Goal: Task Accomplishment & Management: Manage account settings

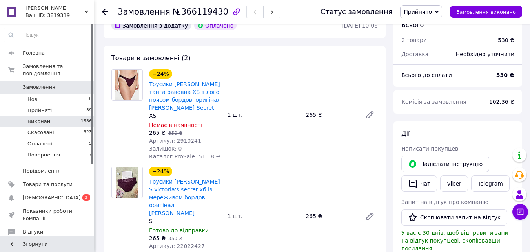
scroll to position [262, 0]
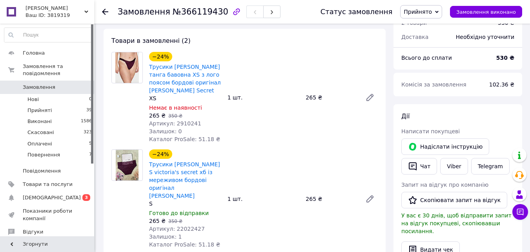
click at [40, 84] on span "Замовлення" at bounding box center [39, 87] width 33 height 7
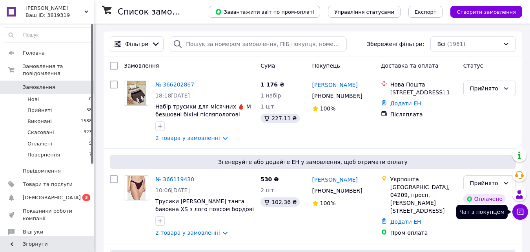
click at [520, 216] on button "Чат з покупцем" at bounding box center [521, 212] width 16 height 16
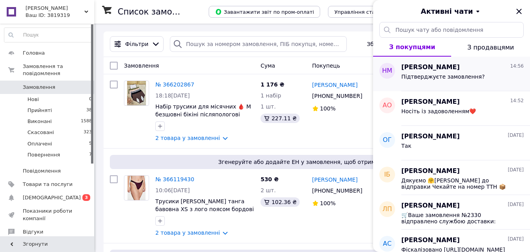
click at [429, 84] on div "Наталья Макогончук 14:56 Підтверджуєте замовлення?" at bounding box center [466, 74] width 129 height 35
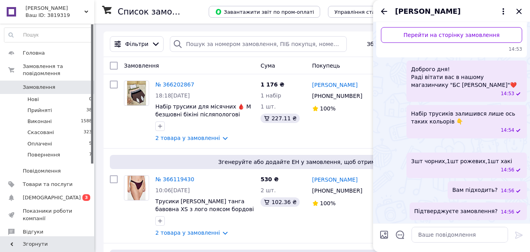
scroll to position [87, 0]
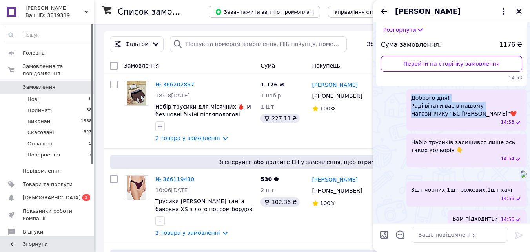
drag, startPoint x: 434, startPoint y: 114, endPoint x: 411, endPoint y: 90, distance: 33.9
click at [411, 90] on div "Доброго дня! Раді вітати вас в нашому магазинчику "БС Софі"❤️ 14:53" at bounding box center [467, 109] width 120 height 41
copy span "Доброго дня! Раді вітати вас в нашому магазинчику "БС [PERSON_NAME]"❤️"
click at [523, 7] on icon "Закрити" at bounding box center [519, 11] width 9 height 9
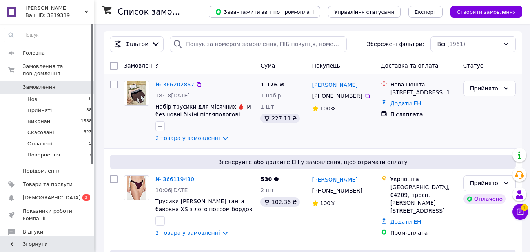
click at [185, 84] on link "№ 366202867" at bounding box center [174, 84] width 39 height 6
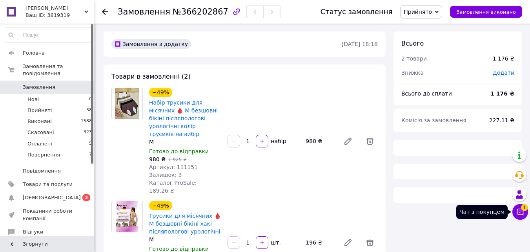
click at [519, 213] on icon at bounding box center [521, 212] width 8 height 8
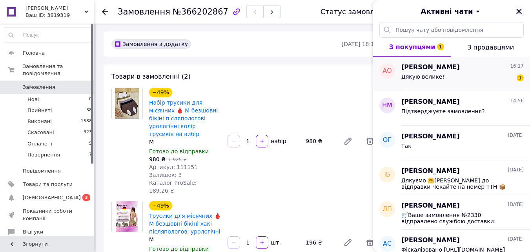
click at [461, 78] on div "Дякую велике! 1" at bounding box center [463, 78] width 122 height 13
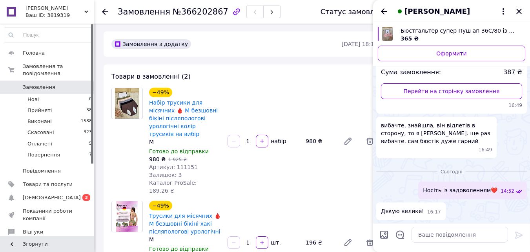
scroll to position [2856, 0]
click at [383, 7] on icon "Назад" at bounding box center [384, 11] width 9 height 9
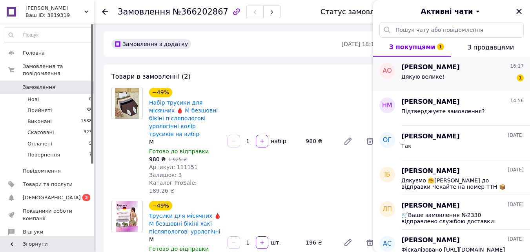
click at [450, 67] on span "[PERSON_NAME]" at bounding box center [431, 67] width 58 height 9
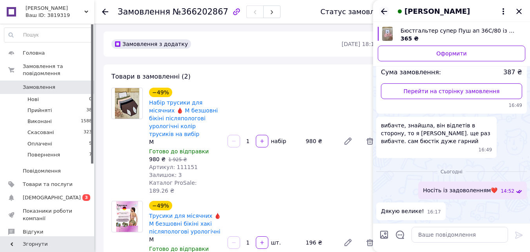
click at [380, 9] on icon "Назад" at bounding box center [384, 11] width 9 height 9
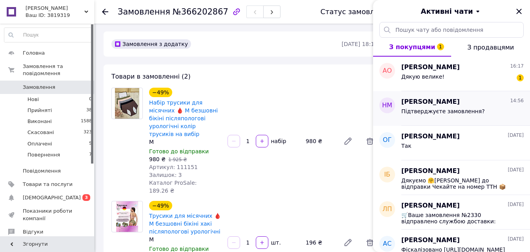
click at [445, 103] on span "[PERSON_NAME]" at bounding box center [431, 101] width 58 height 9
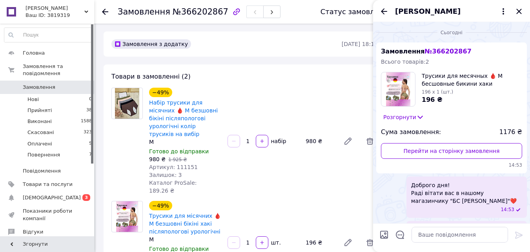
scroll to position [169, 0]
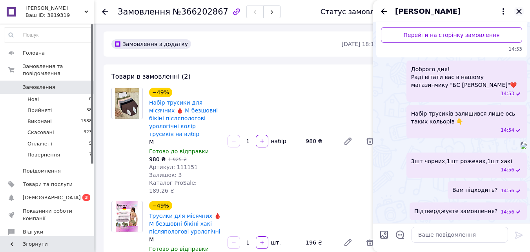
click at [515, 13] on icon "Закрити" at bounding box center [519, 11] width 9 height 9
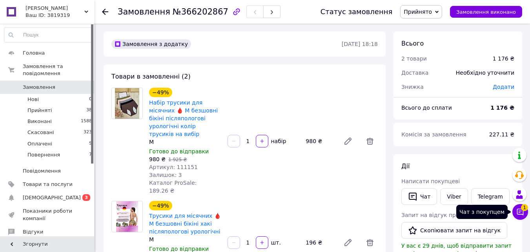
click at [520, 211] on icon at bounding box center [520, 211] width 7 height 7
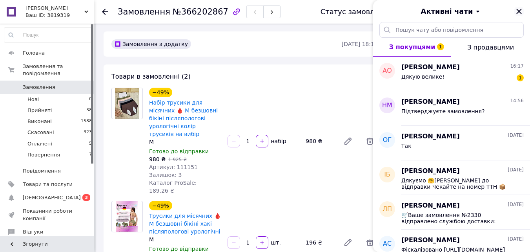
click at [519, 15] on icon "Закрити" at bounding box center [519, 11] width 9 height 9
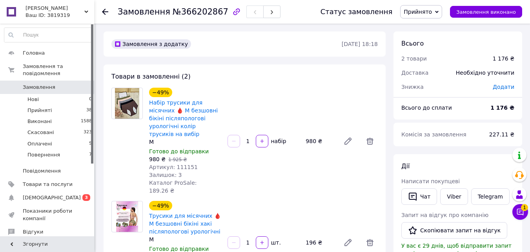
click at [68, 194] on span "[DEMOGRAPHIC_DATA]" at bounding box center [48, 197] width 50 height 7
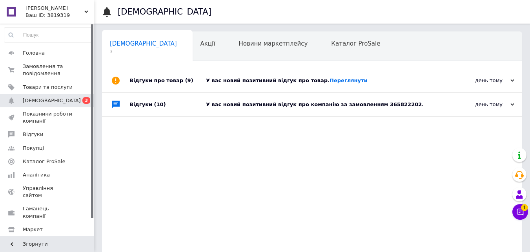
click at [303, 79] on div "У вас новий позитивний відгук про товар. Переглянути" at bounding box center [321, 80] width 230 height 7
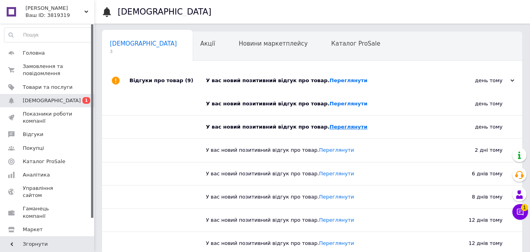
click at [330, 128] on link "Переглянути" at bounding box center [349, 127] width 38 height 6
click at [330, 104] on link "Переглянути" at bounding box center [349, 103] width 38 height 6
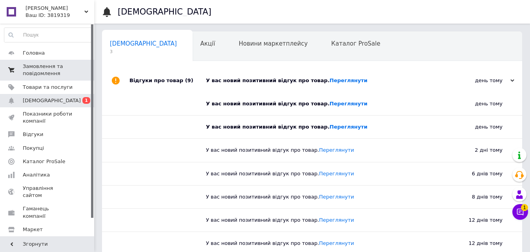
click at [63, 63] on span "Замовлення та повідомлення" at bounding box center [48, 70] width 50 height 14
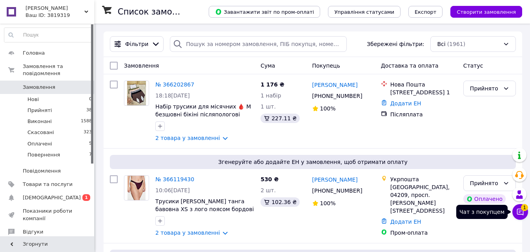
click at [523, 209] on span "1" at bounding box center [524, 207] width 7 height 7
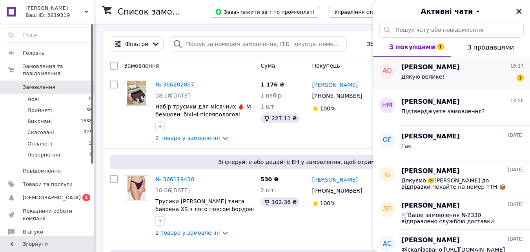
click at [462, 69] on div "Анна Онищенко 16:17" at bounding box center [463, 67] width 122 height 9
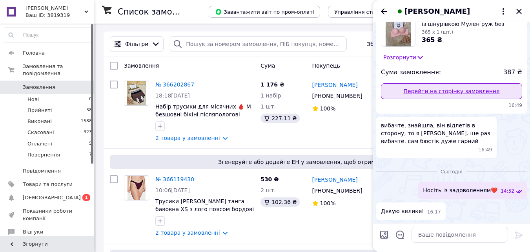
scroll to position [1794, 0]
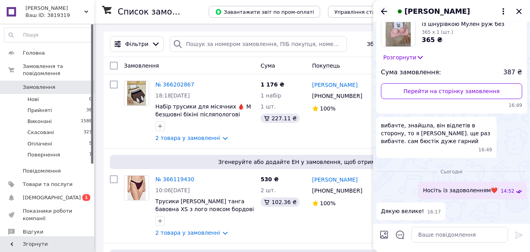
click at [388, 9] on icon "Назад" at bounding box center [384, 11] width 9 height 9
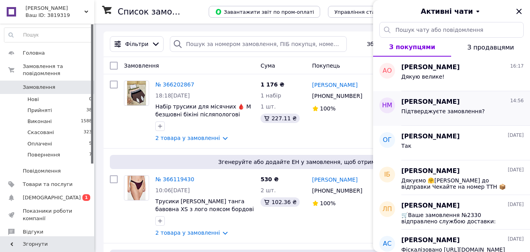
click at [467, 107] on div "Підтверджуєте замовлення?" at bounding box center [463, 112] width 122 height 13
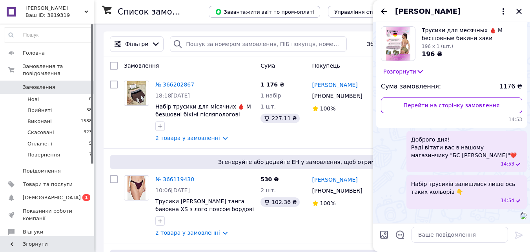
scroll to position [38, 0]
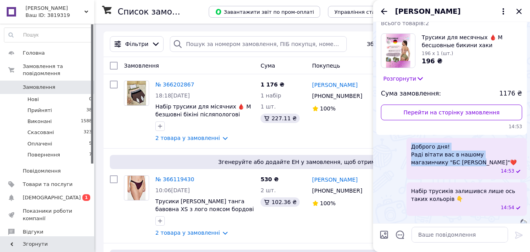
drag, startPoint x: 439, startPoint y: 162, endPoint x: 410, endPoint y: 148, distance: 32.0
click at [410, 148] on div "Доброго дня! Раді вітати вас в нашому магазинчику "БС Софі"❤️ 14:53" at bounding box center [467, 158] width 120 height 41
copy span "Доброго дня! Раді вітати вас в нашому магазинчику "БС Софі"❤️"
click at [521, 11] on icon "Закрити" at bounding box center [519, 11] width 9 height 9
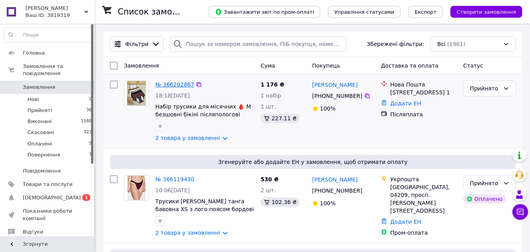
click at [170, 86] on link "№ 366202867" at bounding box center [174, 84] width 39 height 6
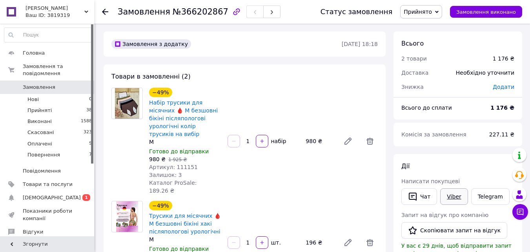
click at [447, 197] on link "Viber" at bounding box center [453, 196] width 27 height 16
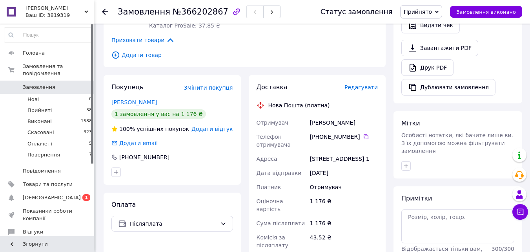
scroll to position [262, 0]
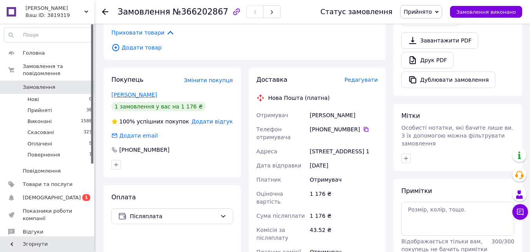
click at [135, 91] on link "Макогончук Наталья" at bounding box center [134, 94] width 46 height 6
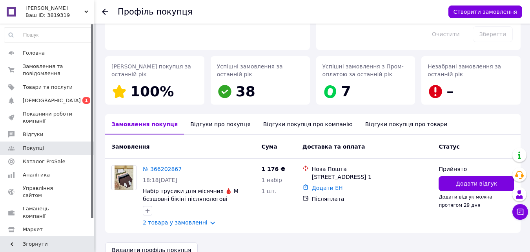
scroll to position [103, 0]
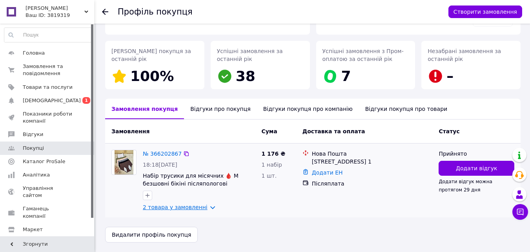
click at [202, 206] on link "2 товара у замовленні" at bounding box center [175, 207] width 65 height 6
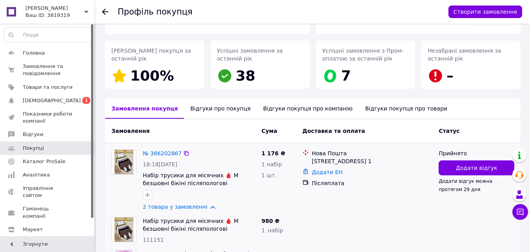
scroll to position [169, 0]
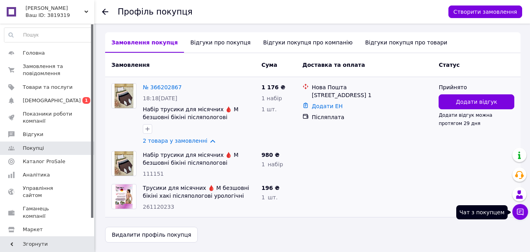
click at [522, 207] on button "Чат з покупцем" at bounding box center [521, 212] width 16 height 16
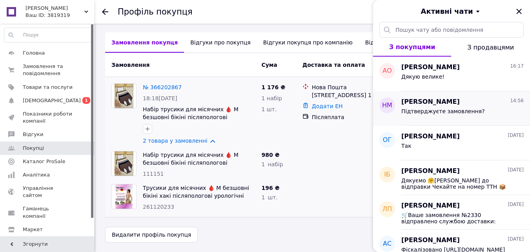
click at [460, 110] on span "Підтверджуєте замовлення?" at bounding box center [444, 111] width 84 height 6
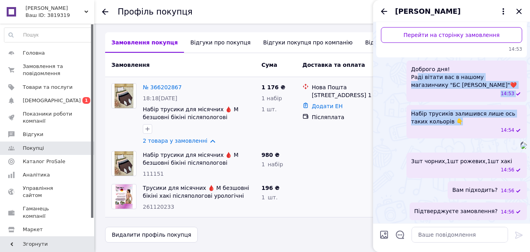
scroll to position [122, 0]
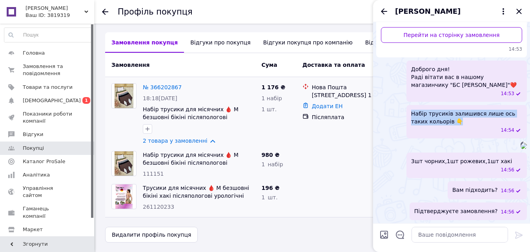
drag, startPoint x: 444, startPoint y: 68, endPoint x: 410, endPoint y: 104, distance: 49.7
click at [410, 105] on div "Набір трусиків залишився лише ось таких кольорів 👇 14:54" at bounding box center [467, 121] width 120 height 33
copy span "Набір трусиків залишився лише ось таких кольорів 👇"
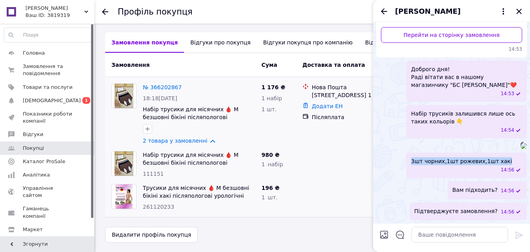
drag, startPoint x: 414, startPoint y: 170, endPoint x: 501, endPoint y: 171, distance: 87.1
click at [501, 171] on div "3шт чорних,1шт рожевих,1шт хакі 14:56" at bounding box center [467, 165] width 120 height 26
copy span "3шт чорних,1шт рожевих,1шт хакі"
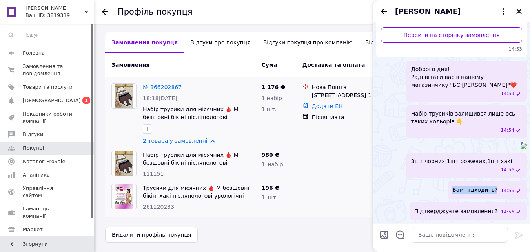
drag, startPoint x: 500, startPoint y: 189, endPoint x: 458, endPoint y: 192, distance: 42.9
click at [458, 192] on div "Вам підходить? 14:56" at bounding box center [487, 190] width 79 height 18
copy span "Вам підходить?"
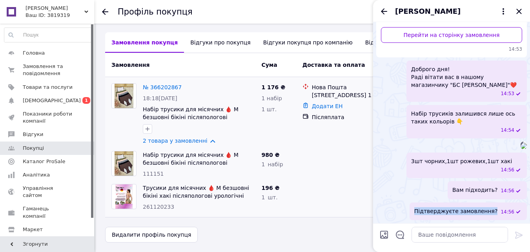
drag, startPoint x: 501, startPoint y: 210, endPoint x: 423, endPoint y: 212, distance: 77.7
click at [423, 212] on div "Підтверджуєте замовлення? 14:56" at bounding box center [451, 211] width 151 height 18
copy span "Підтверджуєте замовлення?"
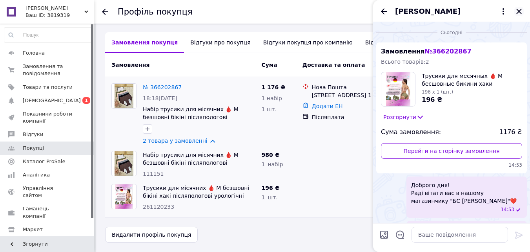
click at [522, 11] on icon "Закрити" at bounding box center [519, 11] width 9 height 9
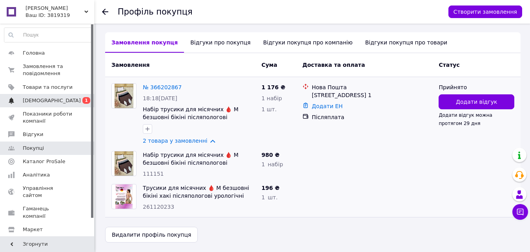
click at [37, 97] on span "[DEMOGRAPHIC_DATA]" at bounding box center [52, 100] width 58 height 7
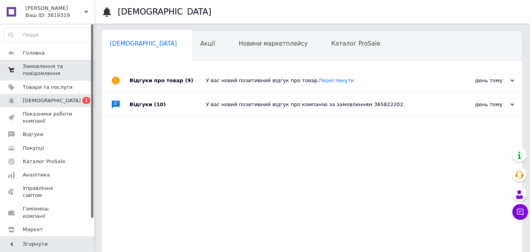
click at [32, 66] on span "Замовлення та повідомлення" at bounding box center [48, 70] width 50 height 14
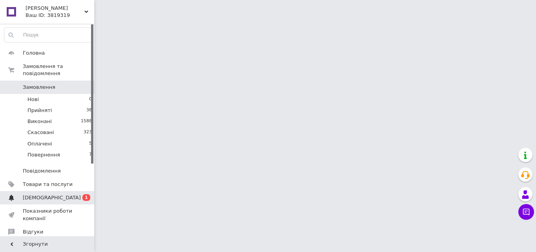
click at [38, 197] on link "Сповіщення 0 1" at bounding box center [48, 197] width 97 height 13
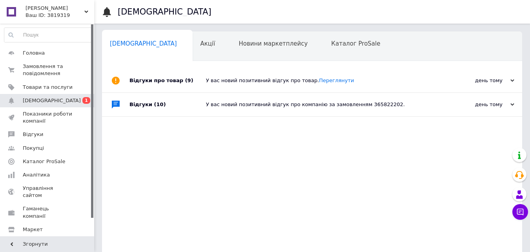
click at [247, 75] on div "У вас новий позитивний відгук про товар. Переглянути" at bounding box center [321, 81] width 230 height 24
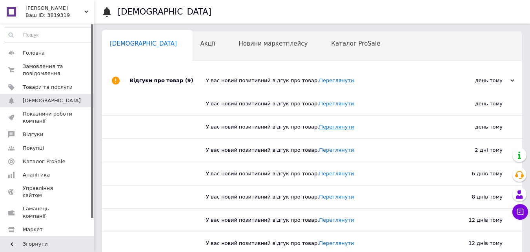
click at [324, 126] on link "Переглянути" at bounding box center [336, 127] width 35 height 6
click at [328, 106] on link "Переглянути" at bounding box center [336, 103] width 35 height 6
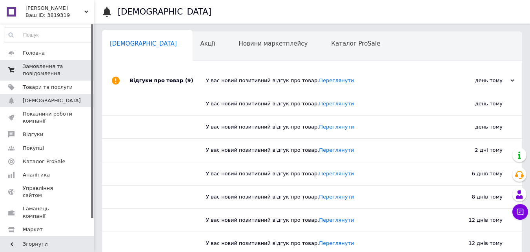
click at [50, 72] on span "Замовлення та повідомлення" at bounding box center [48, 70] width 50 height 14
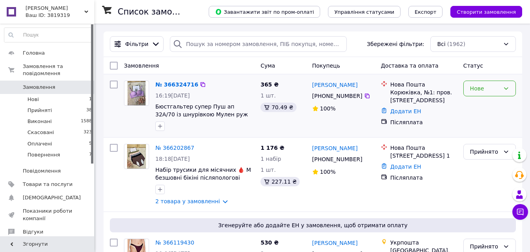
click at [482, 89] on div "Нове" at bounding box center [485, 88] width 30 height 9
click at [481, 106] on li "Прийнято" at bounding box center [490, 106] width 52 height 14
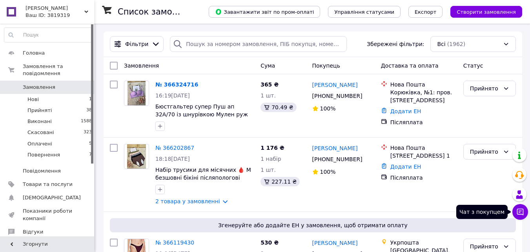
click at [519, 213] on icon at bounding box center [521, 212] width 8 height 8
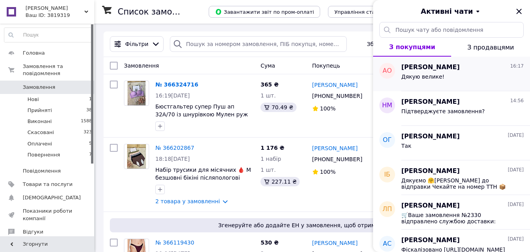
click at [441, 79] on div "Дякую велике!" at bounding box center [463, 78] width 122 height 13
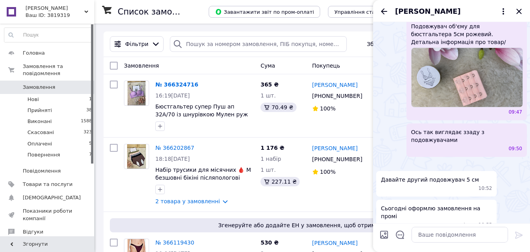
scroll to position [743, 0]
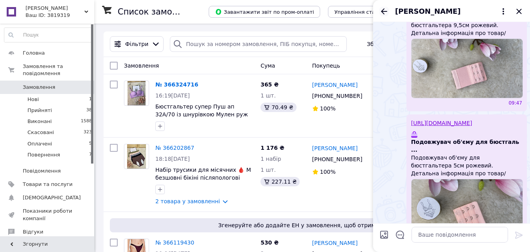
click at [382, 13] on icon "Назад" at bounding box center [384, 11] width 9 height 9
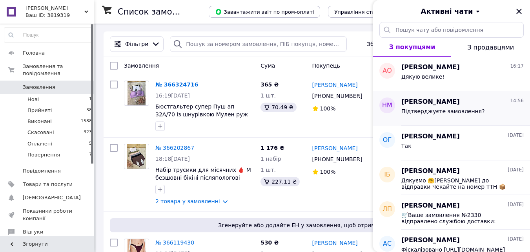
click at [454, 108] on span "Підтверджуєте замовлення?" at bounding box center [444, 111] width 84 height 6
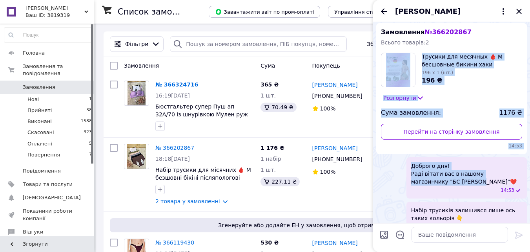
scroll to position [17, 0]
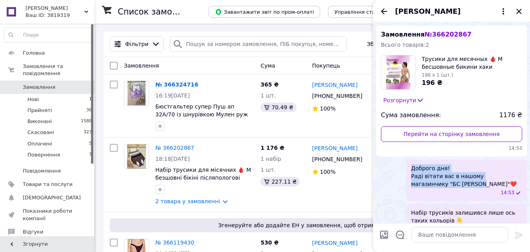
drag, startPoint x: 435, startPoint y: 69, endPoint x: 411, endPoint y: 168, distance: 101.1
click at [411, 168] on span "Доброго дня! Раді вітати вас в нашому магазинчику "БС Софі"❤️" at bounding box center [466, 176] width 111 height 24
copy span "Доброго дня! Раді вітати вас в нашому магазинчику "БС Софі"❤️"
click at [520, 12] on icon "Закрити" at bounding box center [519, 11] width 5 height 5
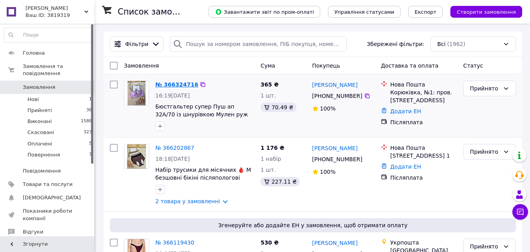
click at [183, 87] on link "№ 366324716" at bounding box center [176, 84] width 43 height 6
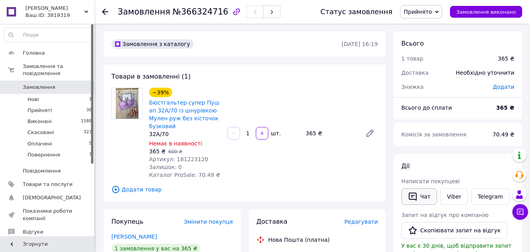
click at [418, 198] on button "Чат" at bounding box center [420, 196] width 36 height 16
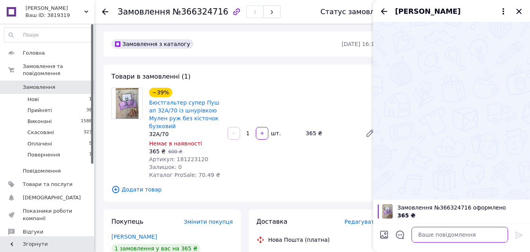
paste textarea "Доброго дня! Раді вітати вас в нашому магазинчику "БС Софі"❤️"
type textarea "Доброго дня! Раді вітати вас в нашому магазинчику "БС Софі"❤️"
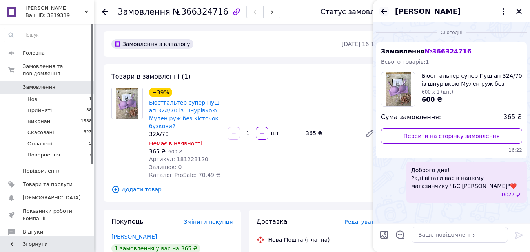
click at [383, 9] on icon "Назад" at bounding box center [384, 11] width 6 height 6
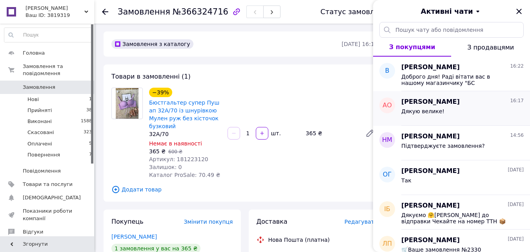
click at [445, 105] on span "Анна Онищенко" at bounding box center [431, 101] width 58 height 9
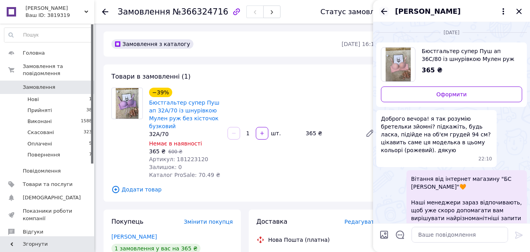
click at [382, 8] on icon "Назад" at bounding box center [384, 11] width 9 height 9
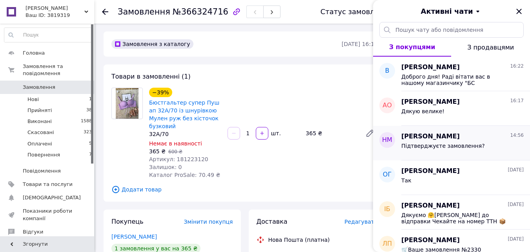
click at [468, 155] on div "Наталья Макогончук 14:56 Підтверджуєте замовлення?" at bounding box center [466, 143] width 129 height 35
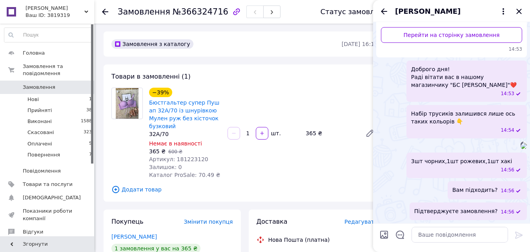
scroll to position [218, 0]
drag, startPoint x: 501, startPoint y: 210, endPoint x: 431, endPoint y: 213, distance: 70.7
click at [431, 213] on div "Підтверджуєте замовлення? 14:56" at bounding box center [468, 211] width 117 height 18
copy span "Підтверджуєте замовлення?"
click at [383, 10] on icon "Назад" at bounding box center [384, 11] width 6 height 6
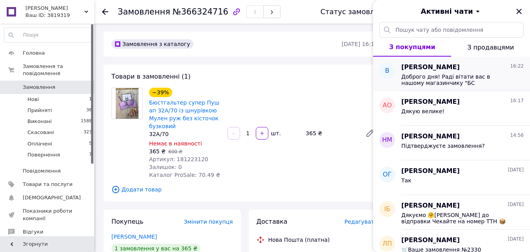
click at [433, 69] on span "Владимир" at bounding box center [431, 67] width 58 height 9
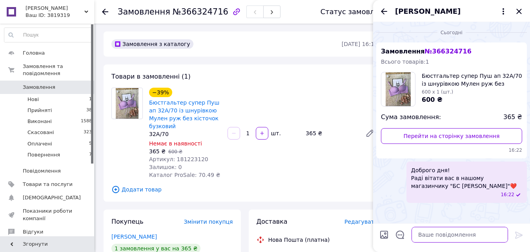
paste textarea "Підтверджуєте замовлення?"
type textarea "Підтверджуєте замовлення?"
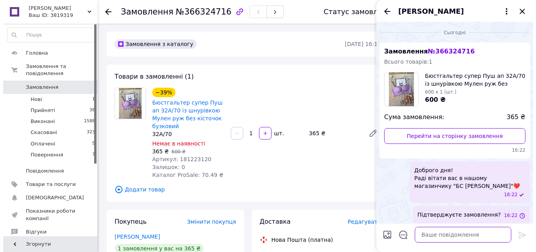
scroll to position [4, 0]
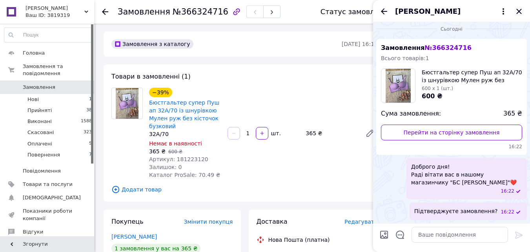
click at [520, 7] on icon "Закрити" at bounding box center [519, 11] width 9 height 9
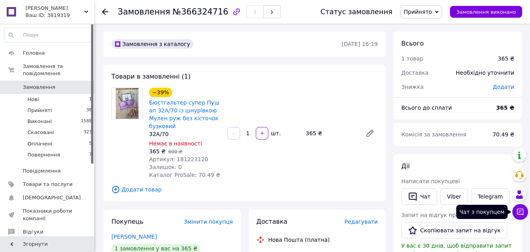
click at [517, 213] on icon at bounding box center [521, 212] width 8 height 8
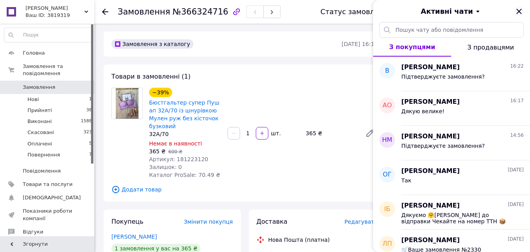
click at [520, 11] on icon "Закрити" at bounding box center [519, 11] width 5 height 5
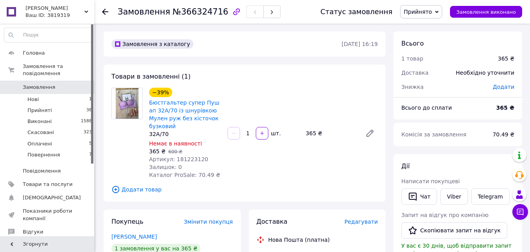
click at [104, 12] on use at bounding box center [105, 12] width 6 height 6
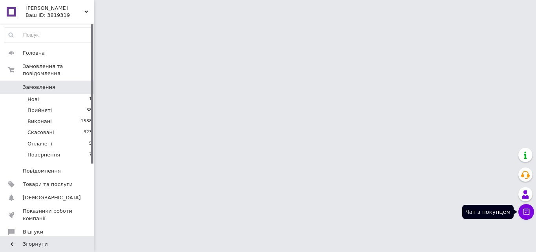
click at [526, 209] on icon at bounding box center [526, 212] width 8 height 8
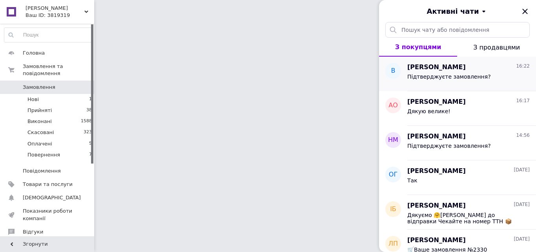
click at [453, 69] on div "Владимир 16:22" at bounding box center [468, 67] width 122 height 9
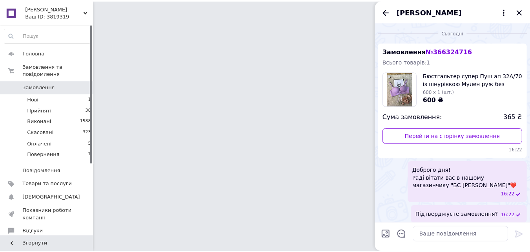
scroll to position [4, 0]
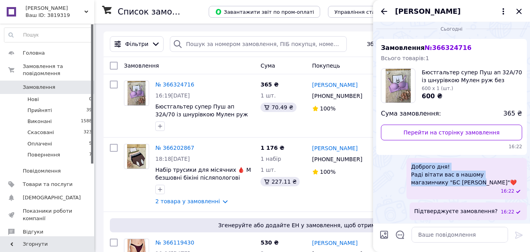
drag, startPoint x: 434, startPoint y: 185, endPoint x: 411, endPoint y: 168, distance: 28.7
click at [411, 168] on span "Доброго дня! Раді вітати вас в нашому магазинчику "БС Софі"❤️" at bounding box center [466, 174] width 111 height 24
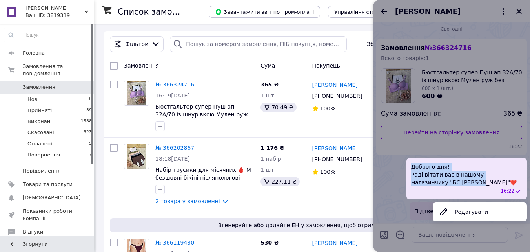
copy span "Доброго дня! Раді вітати вас в нашому магазинчику "БС Софі"❤️"
click at [520, 10] on div at bounding box center [451, 126] width 157 height 252
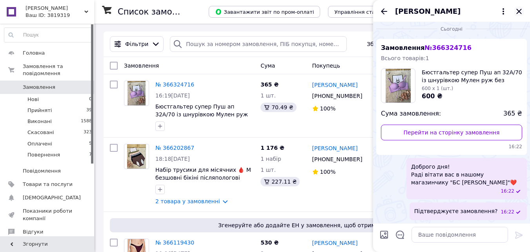
click at [517, 11] on icon "Закрити" at bounding box center [519, 11] width 9 height 9
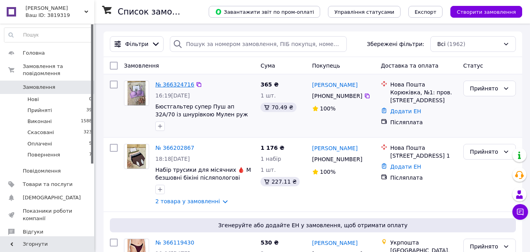
click at [173, 84] on link "№ 366324716" at bounding box center [174, 84] width 39 height 6
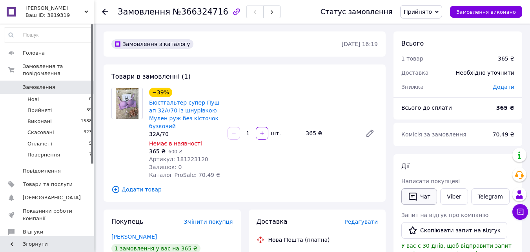
click at [422, 196] on button "Чат" at bounding box center [420, 196] width 36 height 16
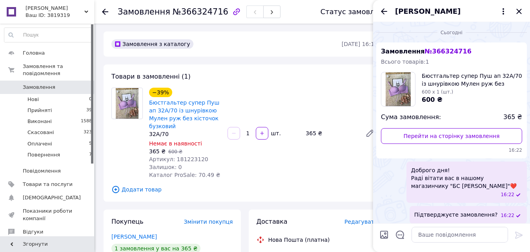
scroll to position [4, 0]
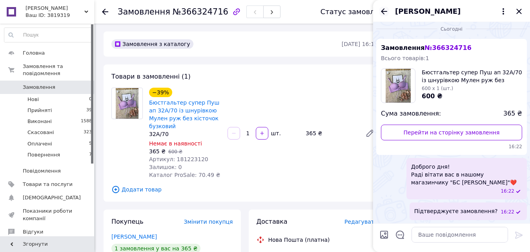
click at [382, 9] on icon "Назад" at bounding box center [384, 11] width 9 height 9
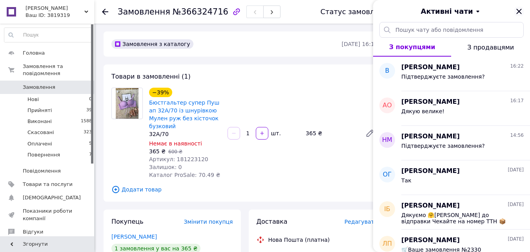
click at [522, 12] on icon "Закрити" at bounding box center [519, 11] width 9 height 9
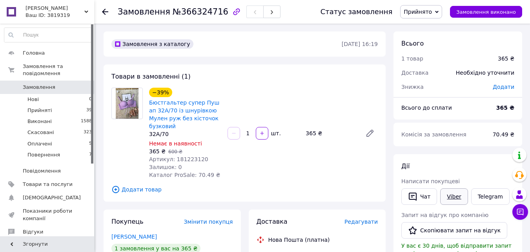
click at [455, 195] on link "Viber" at bounding box center [453, 196] width 27 height 16
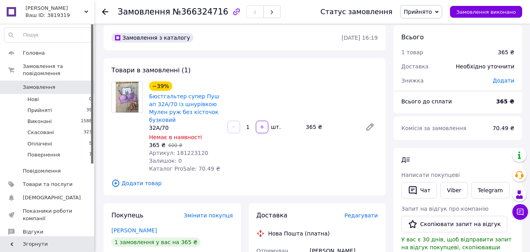
scroll to position [0, 0]
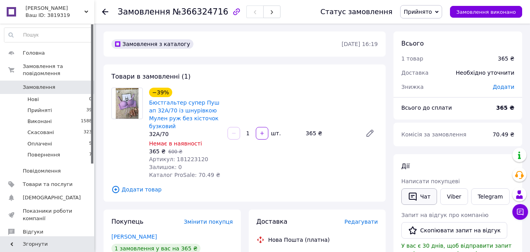
click at [423, 197] on button "Чат" at bounding box center [420, 196] width 36 height 16
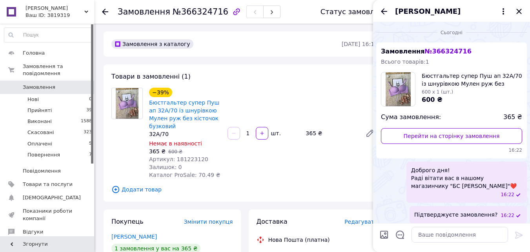
scroll to position [4, 0]
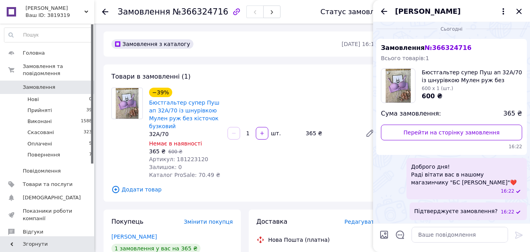
click at [520, 5] on div "Владимир" at bounding box center [451, 11] width 157 height 22
click at [517, 14] on icon "Закрити" at bounding box center [519, 11] width 9 height 9
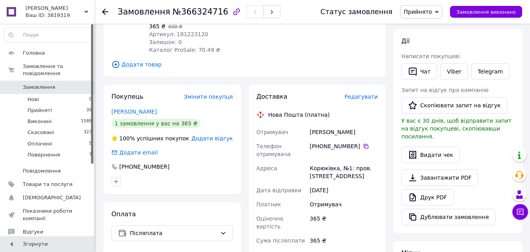
scroll to position [131, 0]
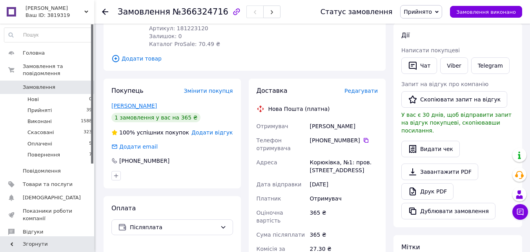
click at [145, 102] on link "Довгуша Володимир" at bounding box center [134, 105] width 46 height 6
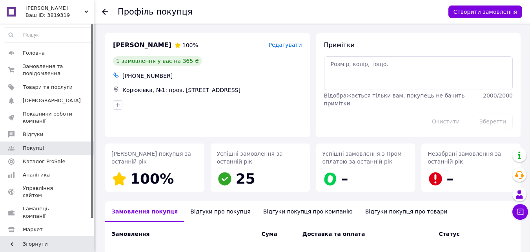
click at [107, 10] on icon at bounding box center [105, 12] width 6 height 6
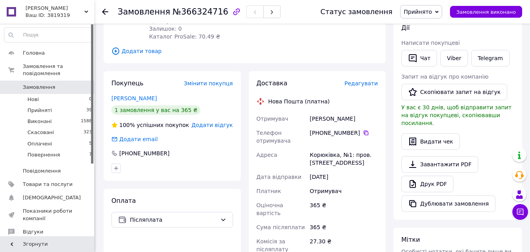
scroll to position [131, 0]
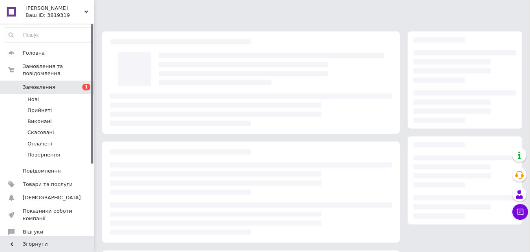
scroll to position [107, 0]
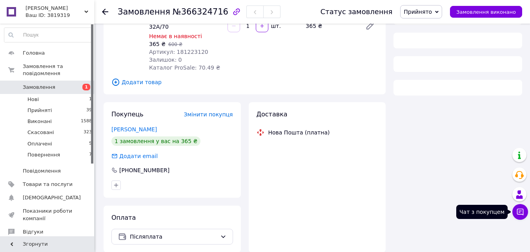
click at [522, 212] on icon at bounding box center [521, 212] width 8 height 8
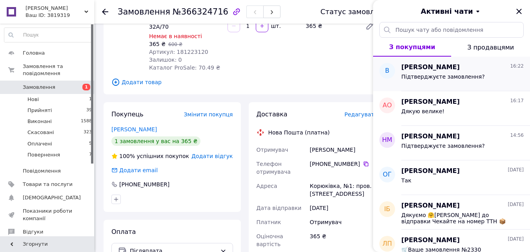
click at [444, 75] on span "Підтверджуєте замовлення?" at bounding box center [444, 76] width 84 height 6
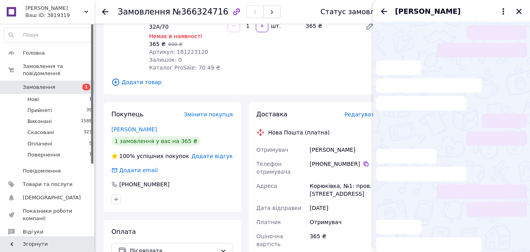
scroll to position [4, 0]
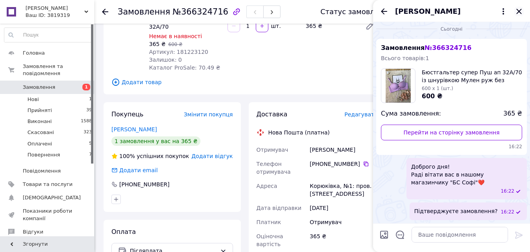
click at [522, 10] on icon "Закрити" at bounding box center [519, 11] width 9 height 9
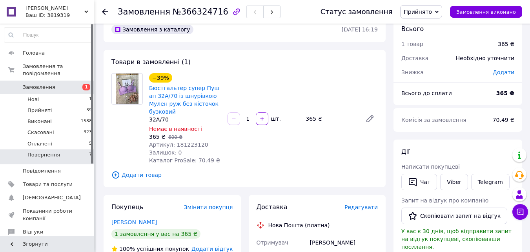
scroll to position [0, 0]
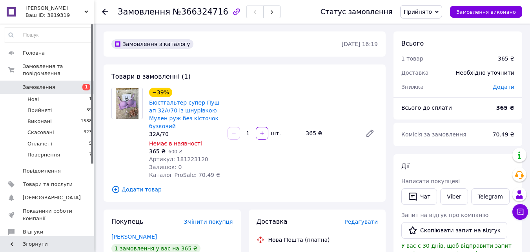
click at [107, 14] on icon at bounding box center [105, 12] width 6 height 6
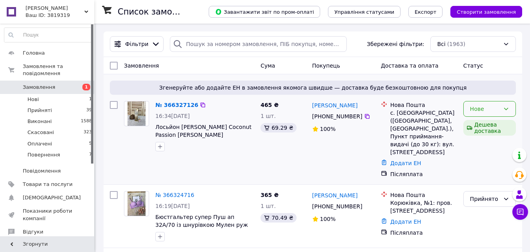
click at [491, 106] on div "Нове" at bounding box center [485, 108] width 30 height 9
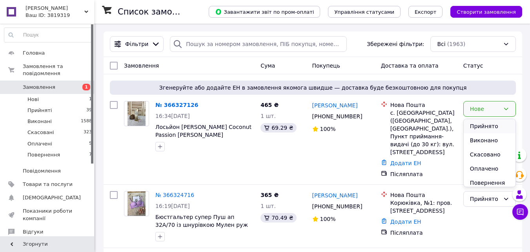
click at [476, 127] on li "Прийнято" at bounding box center [490, 126] width 52 height 14
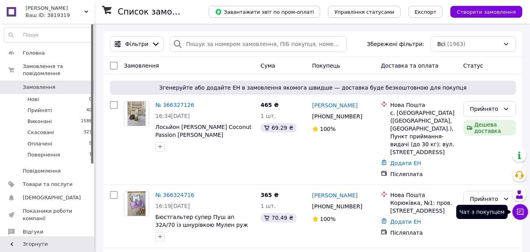
click at [526, 214] on button "Чат з покупцем" at bounding box center [521, 212] width 16 height 16
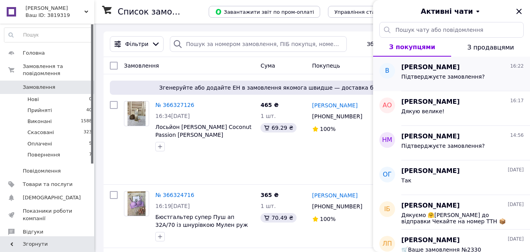
click at [425, 73] on div "Підтверджуєте замовлення?" at bounding box center [463, 78] width 122 height 13
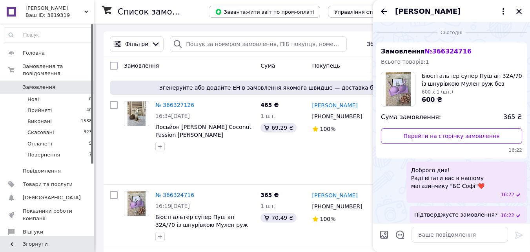
scroll to position [4, 0]
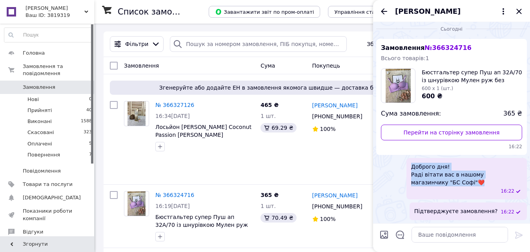
drag, startPoint x: 436, startPoint y: 183, endPoint x: 412, endPoint y: 167, distance: 29.5
click at [412, 167] on span "Доброго дня! Раді вітати вас в нашому магазинчику "БС Софі"❤️" at bounding box center [466, 174] width 111 height 24
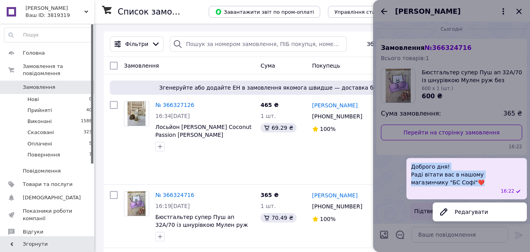
copy span "Доброго дня! Раді вітати вас в нашому магазинчику "БС Софі"❤️"
click at [523, 11] on div at bounding box center [451, 126] width 157 height 252
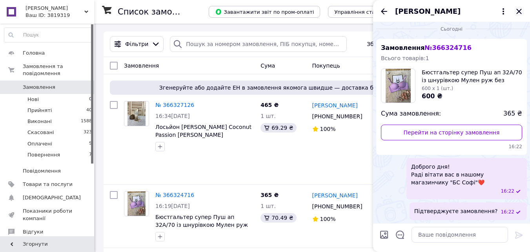
click at [520, 14] on icon "Закрити" at bounding box center [519, 11] width 9 height 9
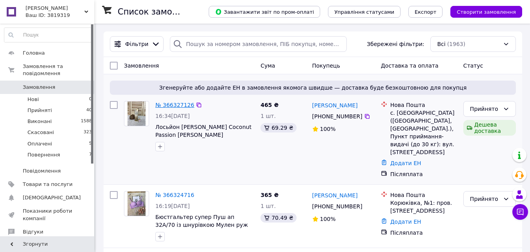
click at [175, 103] on link "№ 366327126" at bounding box center [174, 105] width 39 height 6
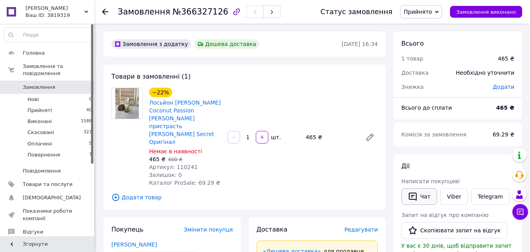
click at [425, 198] on button "Чат" at bounding box center [420, 196] width 36 height 16
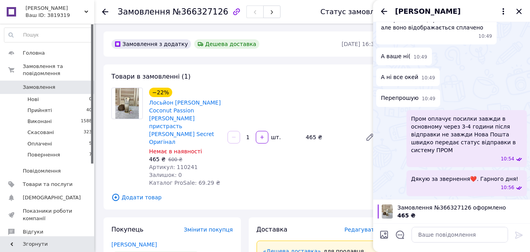
scroll to position [1608, 0]
click at [316, 156] on div "−22% Лосьйон Вікторія Сикрет Coconut Passion Кокосова пристрасть Victoria's Sec…" at bounding box center [263, 137] width 235 height 102
drag, startPoint x: 521, startPoint y: 11, endPoint x: 495, endPoint y: 24, distance: 29.1
click at [520, 11] on icon "Закрити" at bounding box center [519, 11] width 9 height 9
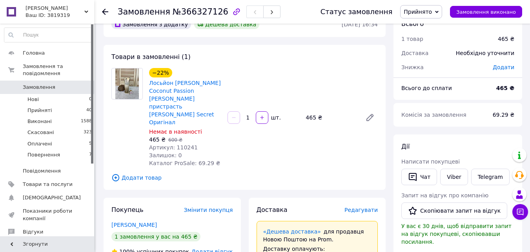
scroll to position [0, 0]
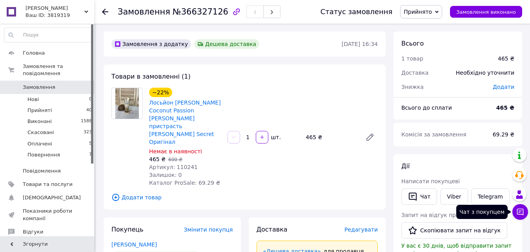
click at [527, 209] on button "Чат з покупцем" at bounding box center [521, 212] width 16 height 16
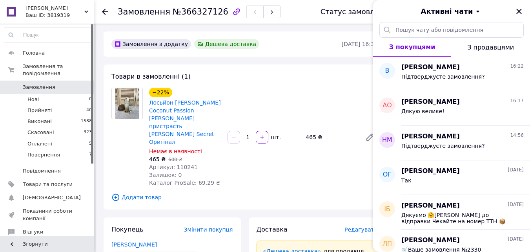
click at [524, 6] on div "Активні чати" at bounding box center [451, 11] width 157 height 22
click at [522, 11] on icon "Закрити" at bounding box center [519, 11] width 9 height 9
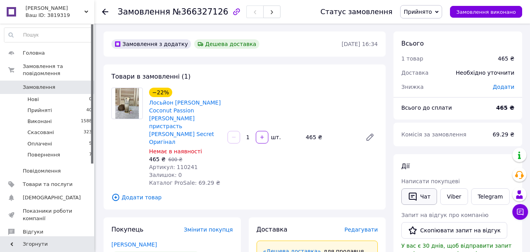
click at [415, 198] on icon "button" at bounding box center [412, 196] width 9 height 9
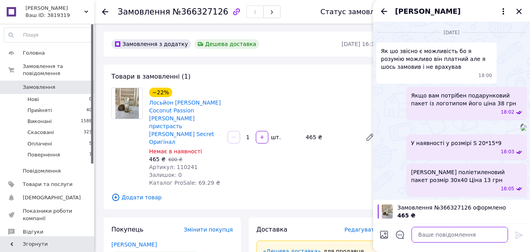
paste textarea "Доброго дня! Раді вітати вас в нашому магазинчику "БС Софі"❤️"
type textarea "Доброго дня! Раді вітати вас в нашому магазинчику "БС Софі"❤️"
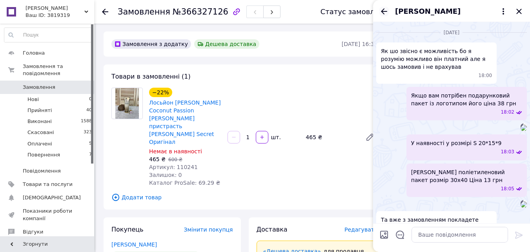
click at [385, 10] on icon "Назад" at bounding box center [384, 11] width 9 height 9
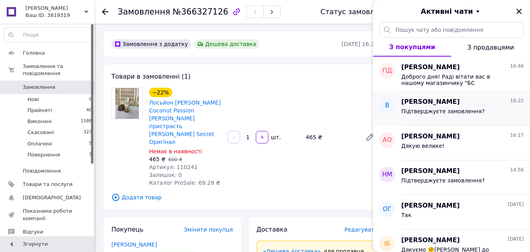
click at [440, 118] on div "Підтверджуєте замовлення?" at bounding box center [444, 113] width 84 height 11
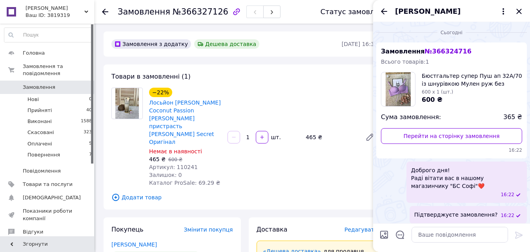
scroll to position [4, 0]
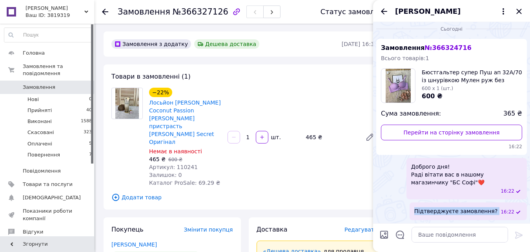
drag, startPoint x: 502, startPoint y: 210, endPoint x: 429, endPoint y: 212, distance: 73.4
click at [428, 212] on div "Підтверджуєте замовлення? 16:22" at bounding box center [468, 211] width 117 height 18
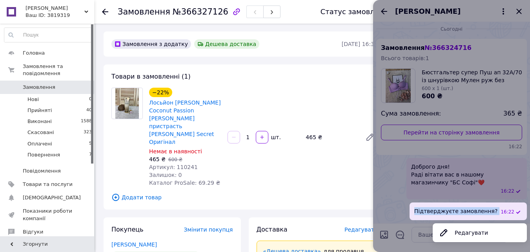
copy span "Підтверджуєте замовлення?"
click at [383, 7] on div at bounding box center [451, 126] width 157 height 252
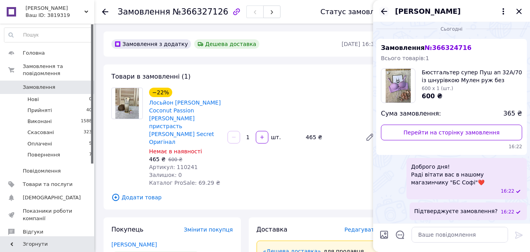
click at [380, 10] on icon "Назад" at bounding box center [384, 11] width 9 height 9
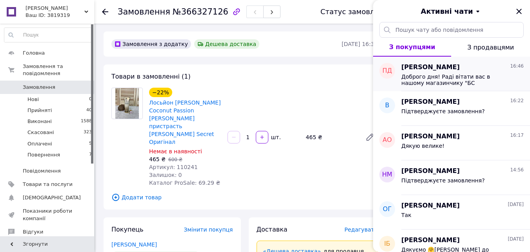
click at [431, 79] on span "Доброго дня! Раді вітати вас в нашому магазинчику "БС Софі"❤️" at bounding box center [457, 79] width 111 height 13
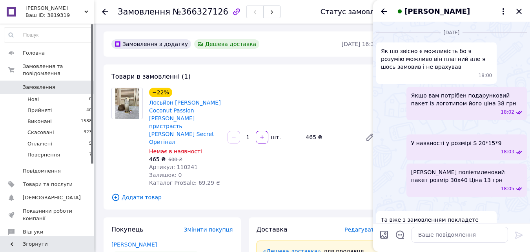
scroll to position [1768, 0]
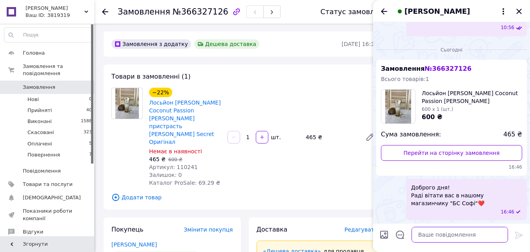
paste textarea "Підтверджуєте замовлення?"
type textarea "Підтверджуєте замовлення?"
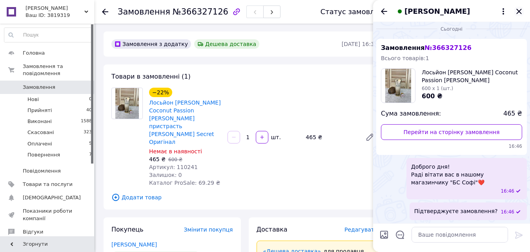
click at [520, 13] on icon "Закрити" at bounding box center [519, 11] width 5 height 5
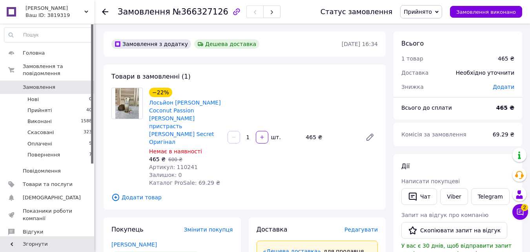
click at [519, 210] on icon at bounding box center [520, 211] width 7 height 7
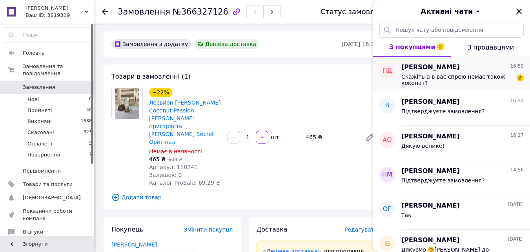
click at [447, 82] on span "Скажіть а в вас спрею немає також коконат?" at bounding box center [457, 79] width 111 height 13
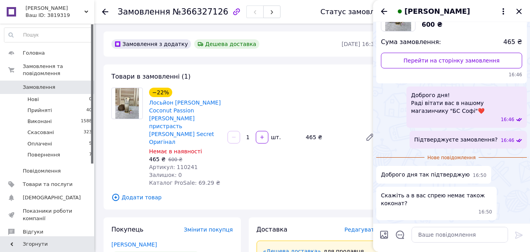
scroll to position [1860, 0]
paste textarea "На жаль, немає в наявності"
type textarea "На жаль, немає в наявності"
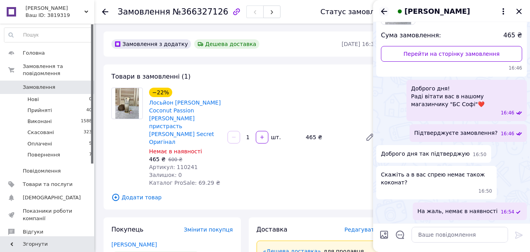
click at [385, 14] on icon "Назад" at bounding box center [384, 11] width 9 height 9
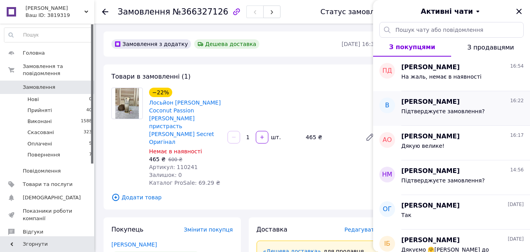
click at [426, 111] on span "Підтверджуєте замовлення?" at bounding box center [444, 111] width 84 height 6
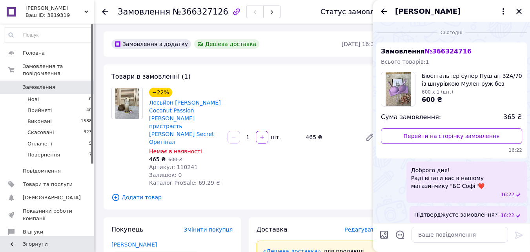
scroll to position [4, 0]
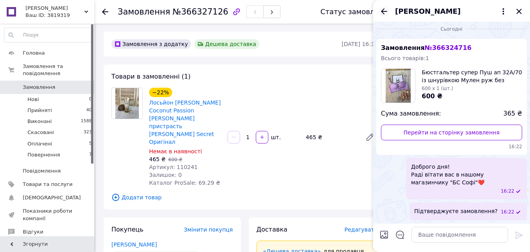
click at [381, 15] on icon "Назад" at bounding box center [384, 11] width 9 height 9
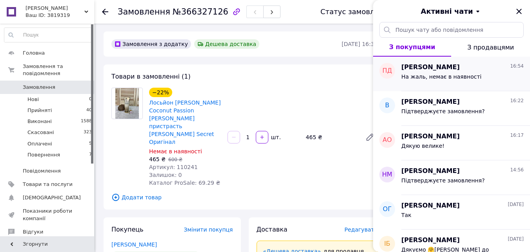
click at [475, 73] on div "На жаль, немає в наявності" at bounding box center [463, 78] width 122 height 13
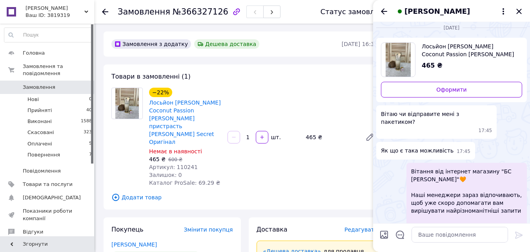
scroll to position [0, 0]
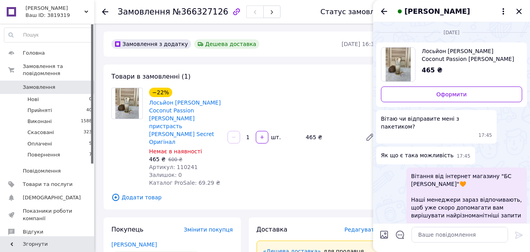
click at [524, 11] on div "Павло Дмитрук" at bounding box center [451, 11] width 157 height 22
click at [521, 12] on icon "Закрити" at bounding box center [519, 11] width 9 height 9
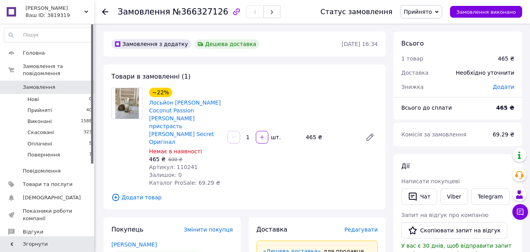
click at [25, 84] on span "Замовлення" at bounding box center [39, 87] width 33 height 7
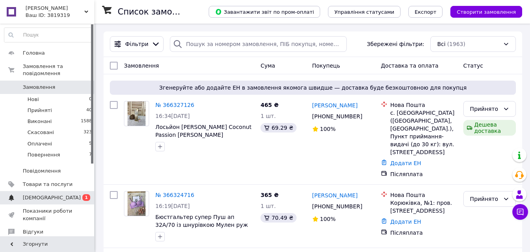
click at [60, 194] on span "[DEMOGRAPHIC_DATA]" at bounding box center [48, 197] width 50 height 7
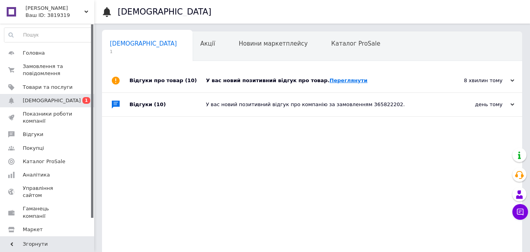
click at [332, 80] on link "Переглянути" at bounding box center [349, 80] width 38 height 6
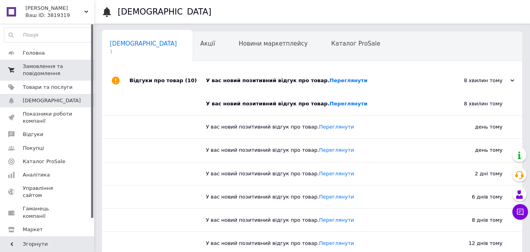
click at [50, 69] on span "Замовлення та повідомлення" at bounding box center [48, 70] width 50 height 14
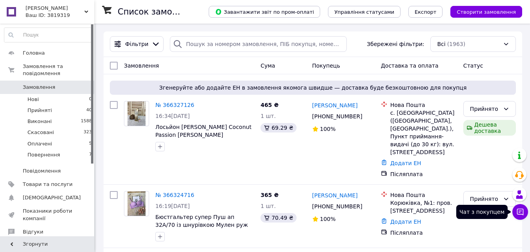
click at [523, 215] on icon at bounding box center [520, 211] width 7 height 7
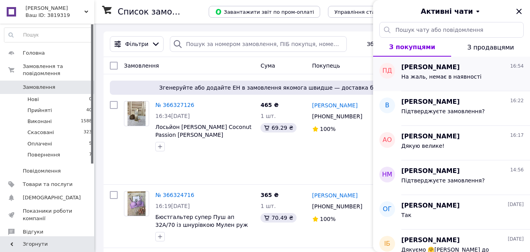
click at [432, 84] on div "На жаль, немає в наявності" at bounding box center [442, 78] width 80 height 11
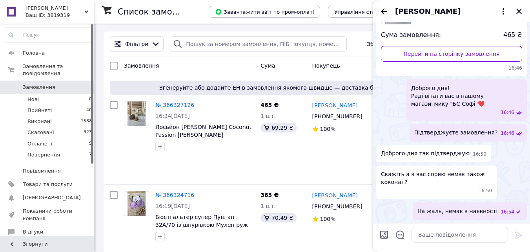
scroll to position [1487, 0]
click at [385, 9] on icon "Назад" at bounding box center [384, 11] width 9 height 9
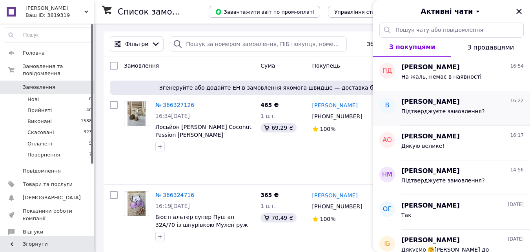
click at [454, 97] on div "Владимир 16:22 Підтверджуєте замовлення?" at bounding box center [466, 108] width 129 height 35
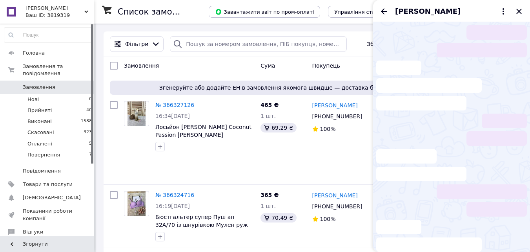
scroll to position [4, 0]
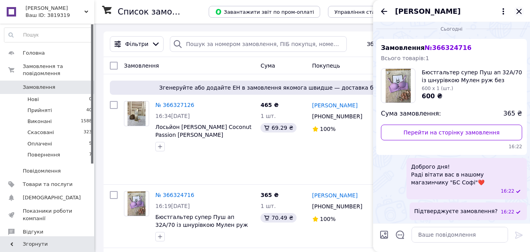
click at [516, 11] on icon "Закрити" at bounding box center [519, 11] width 9 height 9
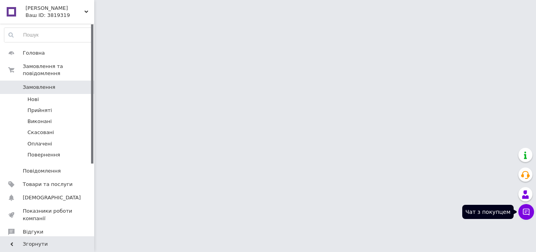
click at [526, 210] on icon at bounding box center [526, 212] width 8 height 8
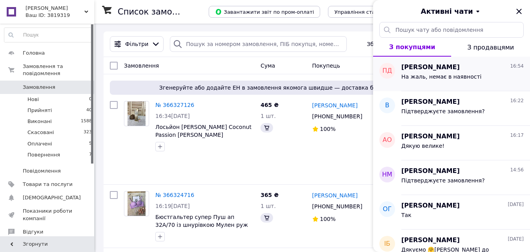
click at [429, 71] on span "[PERSON_NAME]" at bounding box center [431, 67] width 58 height 9
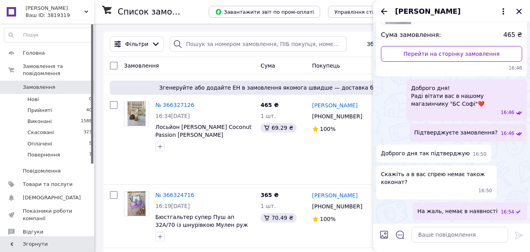
scroll to position [1487, 0]
click at [519, 10] on icon "Закрити" at bounding box center [519, 11] width 9 height 9
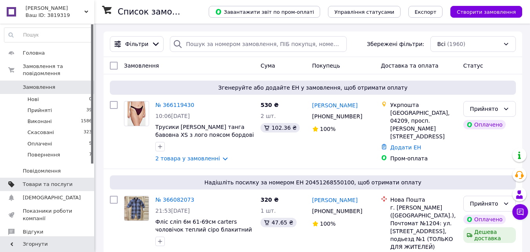
click at [46, 181] on span "Товари та послуги" at bounding box center [48, 184] width 50 height 7
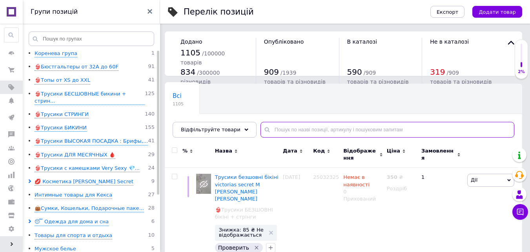
click at [276, 127] on input "text" at bounding box center [388, 130] width 254 height 16
click at [80, 151] on div "👙Трусики ДЛЯ МЕСЯЧНЫХ 🩸" at bounding box center [75, 154] width 81 height 7
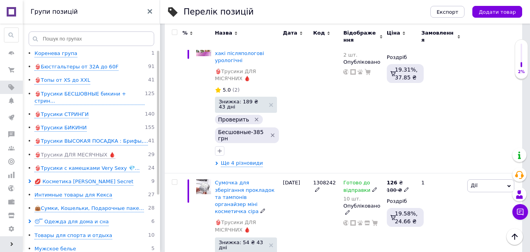
scroll to position [2276, 0]
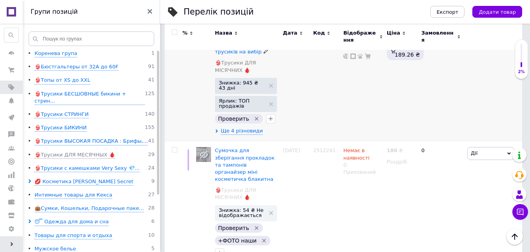
scroll to position [464, 0]
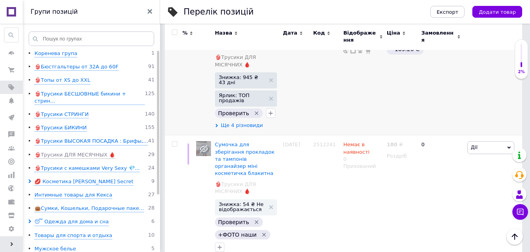
click at [247, 122] on span "Ще 4 різновиди" at bounding box center [242, 125] width 42 height 7
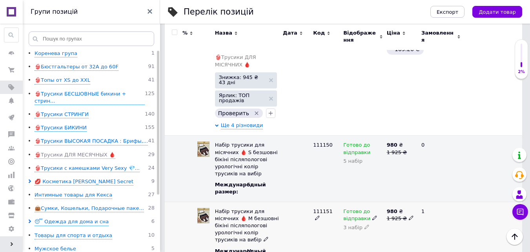
click at [372, 215] on icon at bounding box center [374, 217] width 5 height 5
click at [360, 239] on li "Немає в наявності" at bounding box center [361, 248] width 42 height 18
click at [365, 224] on icon at bounding box center [367, 226] width 5 height 5
type input "0"
click at [413, 209] on div "980 ₴ 1 925 ₴" at bounding box center [401, 234] width 32 height 66
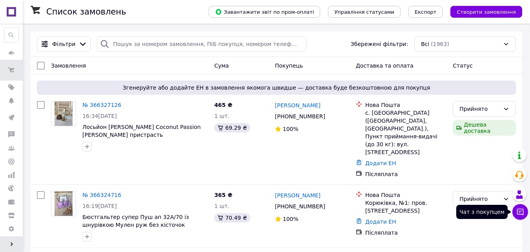
click at [522, 212] on icon at bounding box center [521, 212] width 8 height 8
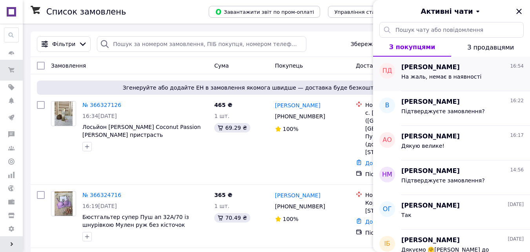
click at [445, 67] on span "[PERSON_NAME]" at bounding box center [431, 67] width 58 height 9
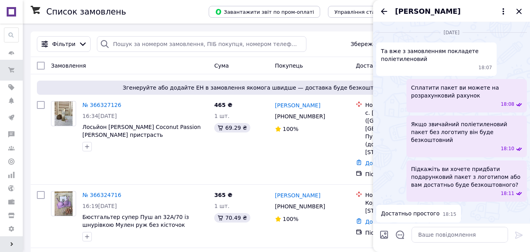
scroll to position [1487, 0]
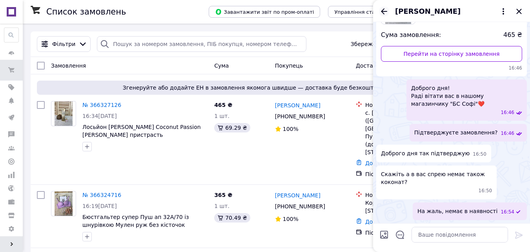
click at [387, 12] on icon "Назад" at bounding box center [384, 11] width 9 height 9
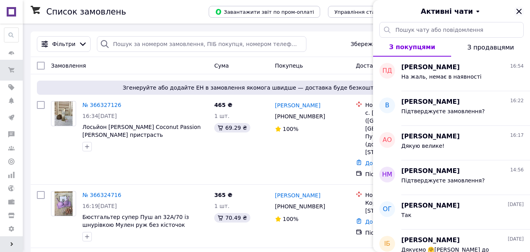
click at [518, 9] on icon "Закрити" at bounding box center [519, 11] width 9 height 9
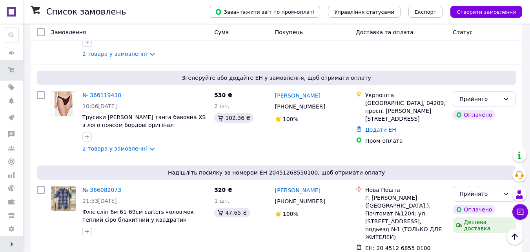
scroll to position [262, 0]
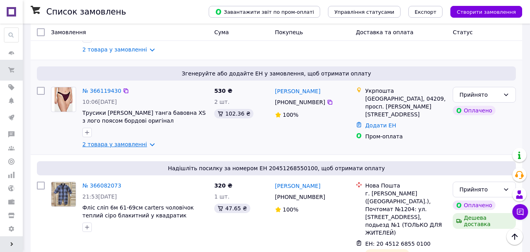
click at [133, 141] on link "2 товара у замовленні" at bounding box center [114, 144] width 65 height 6
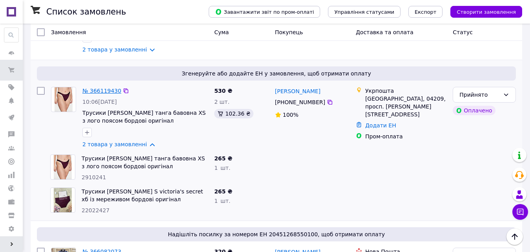
click at [109, 88] on link "№ 366119430" at bounding box center [101, 91] width 39 height 6
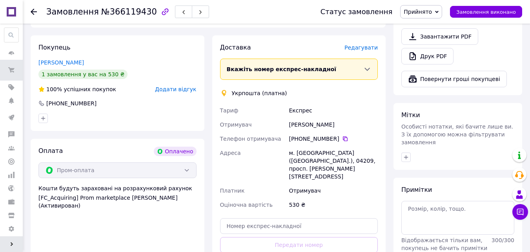
scroll to position [612, 0]
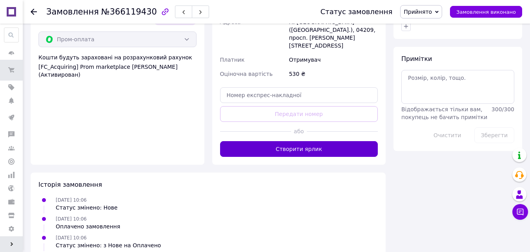
click at [319, 141] on button "Створити ярлик" at bounding box center [299, 149] width 158 height 16
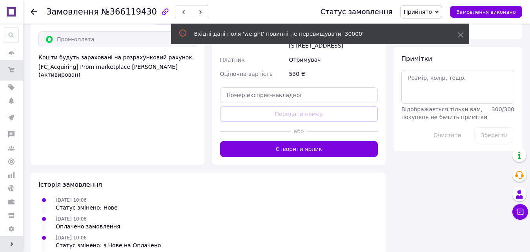
click at [462, 33] on use at bounding box center [460, 35] width 5 height 5
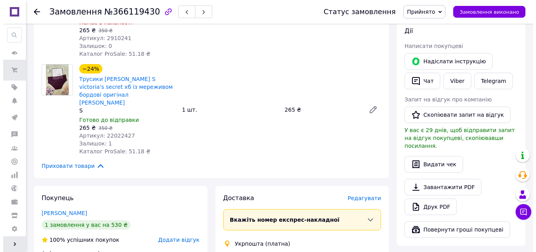
scroll to position [350, 0]
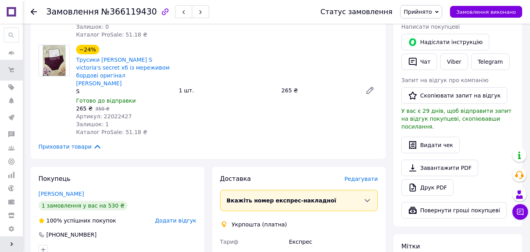
click at [361, 175] on span "Редагувати" at bounding box center [361, 178] width 33 height 6
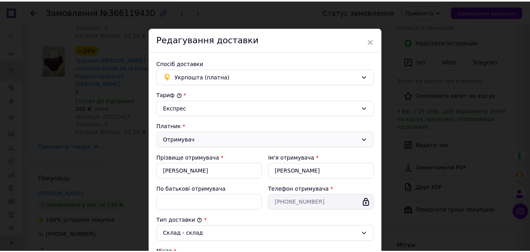
scroll to position [239, 0]
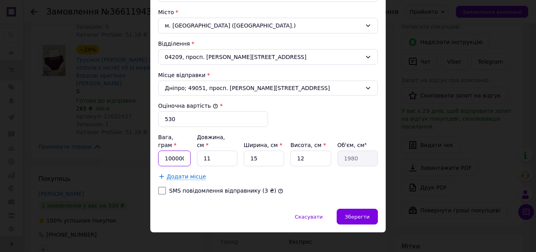
click at [184, 151] on input "100000" at bounding box center [174, 158] width 33 height 16
type input "1"
type input "200"
click at [330, 172] on div "Додати місце" at bounding box center [268, 176] width 220 height 8
click at [354, 214] on span "Зберегти" at bounding box center [357, 217] width 25 height 6
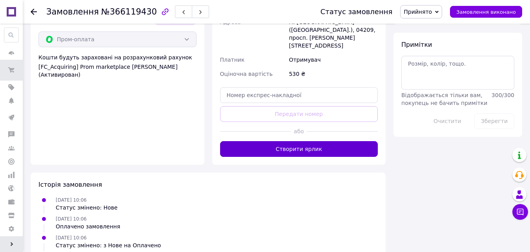
scroll to position [639, 0]
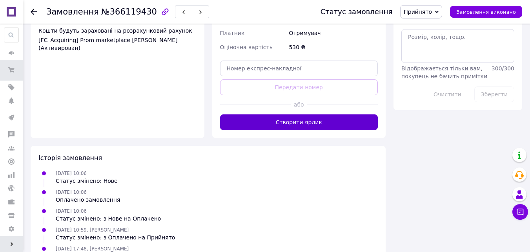
click at [324, 114] on button "Створити ярлик" at bounding box center [299, 122] width 158 height 16
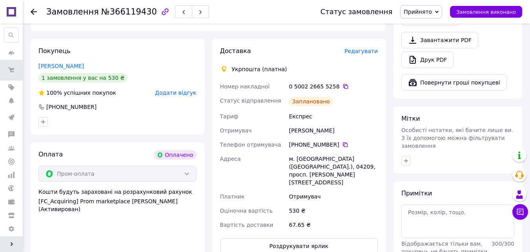
scroll to position [471, 0]
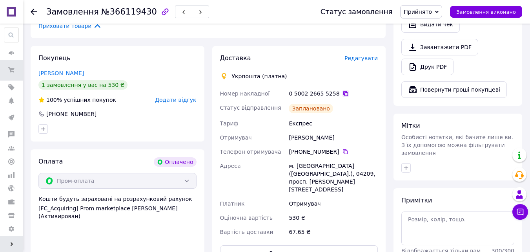
click at [343, 91] on icon at bounding box center [345, 93] width 5 height 5
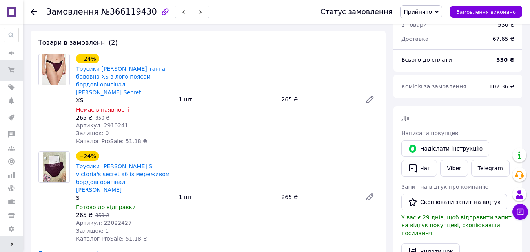
scroll to position [78, 0]
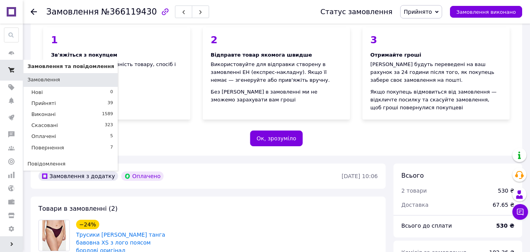
click at [10, 69] on use at bounding box center [11, 69] width 6 height 5
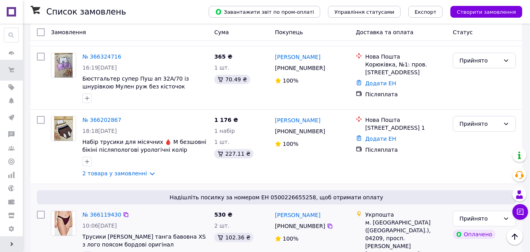
scroll to position [131, 0]
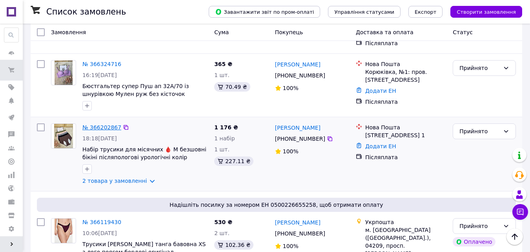
click at [102, 124] on link "№ 366202867" at bounding box center [101, 127] width 39 height 6
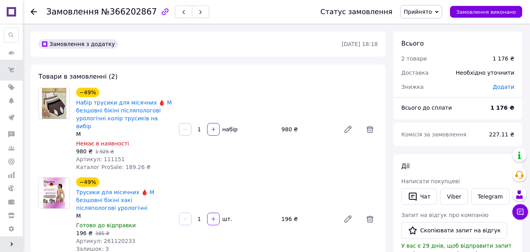
scroll to position [252, 0]
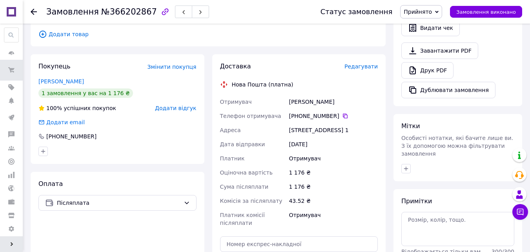
drag, startPoint x: 376, startPoint y: 122, endPoint x: 288, endPoint y: 114, distance: 88.2
click at [288, 123] on div "Білгород-Дністровський, Першотравнева вул., буд. 81, кв. 1" at bounding box center [333, 130] width 92 height 14
copy div "Білгород-Дністровський, Першотравнева вул., буд. 81, кв. 1"
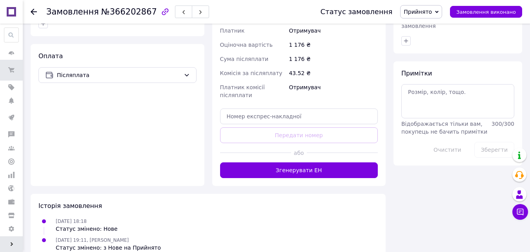
scroll to position [387, 0]
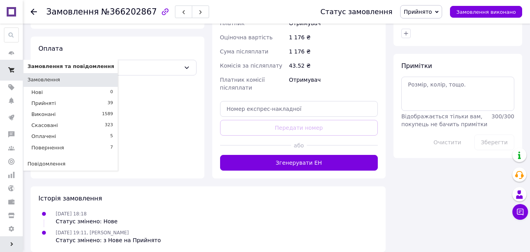
click at [13, 71] on icon at bounding box center [11, 70] width 6 height 6
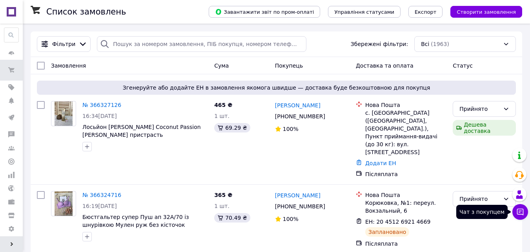
click at [519, 210] on icon at bounding box center [520, 211] width 7 height 7
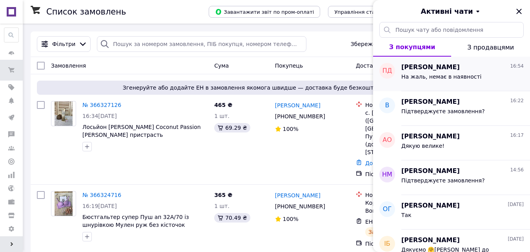
click at [435, 80] on div "На жаль, немає в наявності" at bounding box center [442, 78] width 80 height 11
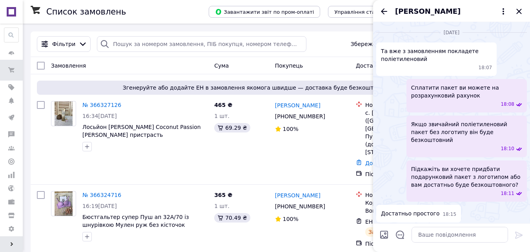
scroll to position [1487, 0]
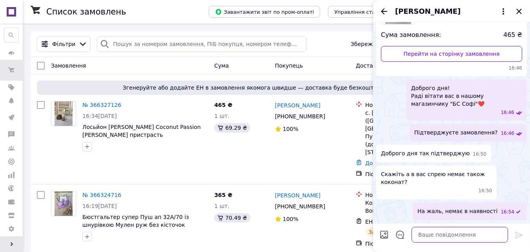
paste textarea "На складі залишився останній лосьйон цього аромату. При збиранні замовлення вия…"
type textarea "На складі залишився останній лосьйон цього аромату. При збиранні замовлення вия…"
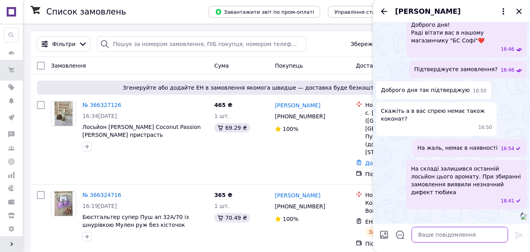
scroll to position [1652, 0]
click at [521, 213] on img at bounding box center [524, 216] width 6 height 6
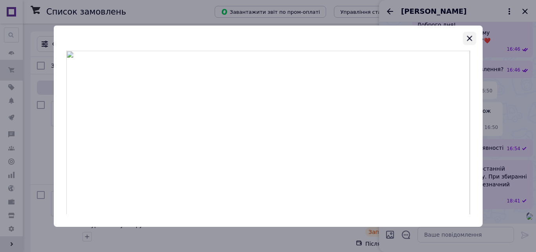
click at [472, 36] on icon "button" at bounding box center [469, 38] width 5 height 5
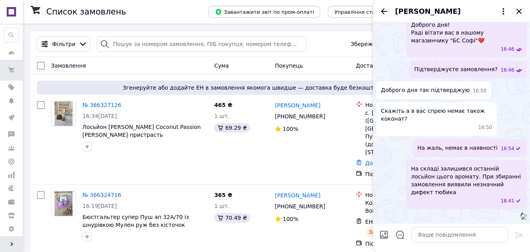
click at [521, 213] on img at bounding box center [524, 216] width 6 height 6
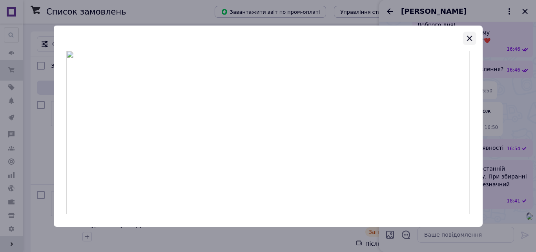
click at [473, 34] on icon "button" at bounding box center [469, 37] width 9 height 9
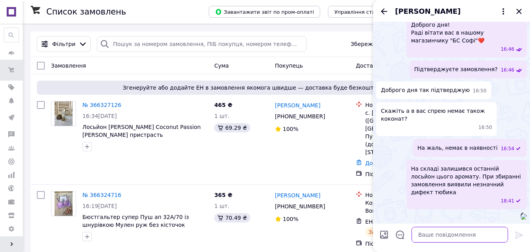
paste textarea "З самим лосьйоном все добре"
type textarea "З самим лосьйоном все добре"
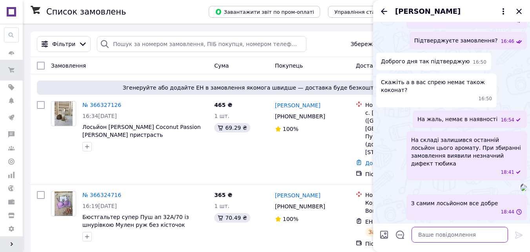
scroll to position [1673, 0]
click at [521, 184] on img at bounding box center [524, 187] width 6 height 6
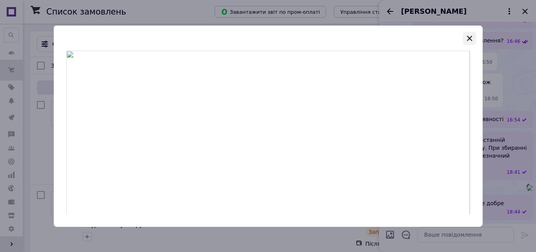
click at [470, 36] on icon "button" at bounding box center [469, 37] width 9 height 9
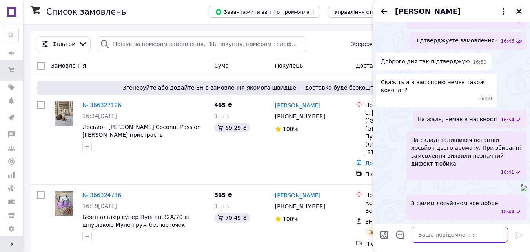
paste textarea "Вам підходити або хочете замінити іншим ароматом"
type textarea "Вам підходити або хочете замінити іншим ароматом"
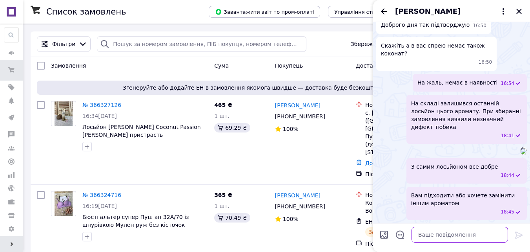
scroll to position [1710, 0]
drag, startPoint x: 448, startPoint y: 200, endPoint x: 467, endPoint y: 201, distance: 19.2
click at [466, 201] on span "Вам підходити або хочете замінити іншим ароматом" at bounding box center [466, 199] width 111 height 16
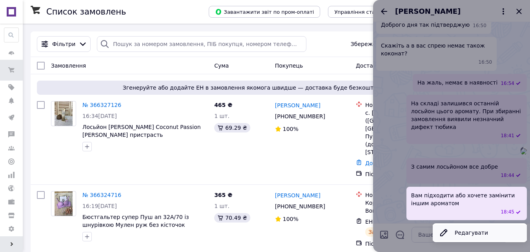
click at [466, 229] on button "Редагувати" at bounding box center [480, 232] width 94 height 16
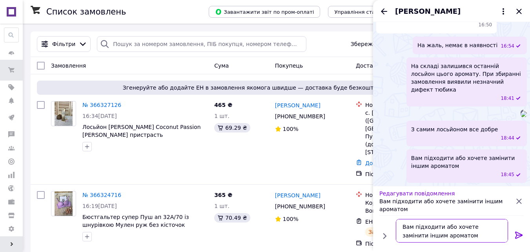
click at [493, 227] on textarea "Вам підходити або хочете замінити іншим ароматом" at bounding box center [452, 231] width 112 height 24
click at [453, 235] on textarea "Вам підходити або хочете замінити іншим ароматом" at bounding box center [452, 231] width 112 height 24
type textarea "Вам підходити або хочете замінити іншим ароматом?"
click at [518, 233] on icon at bounding box center [519, 234] width 9 height 9
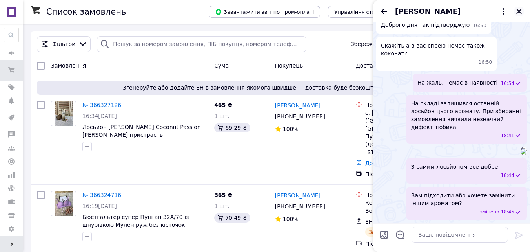
click at [517, 13] on icon "Закрити" at bounding box center [519, 11] width 9 height 9
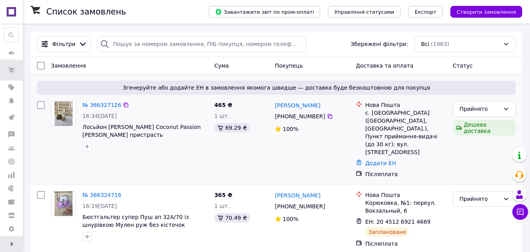
click at [219, 104] on span "465 ₴" at bounding box center [223, 105] width 18 height 6
click at [523, 209] on icon at bounding box center [520, 211] width 7 height 7
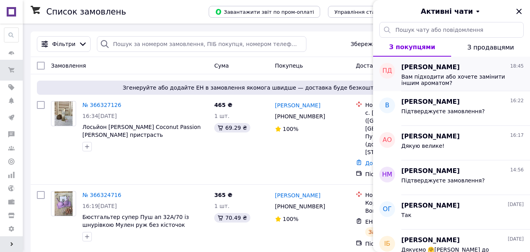
click at [428, 78] on span "Вам підходити або хочете замінити іншим ароматом?" at bounding box center [457, 79] width 111 height 13
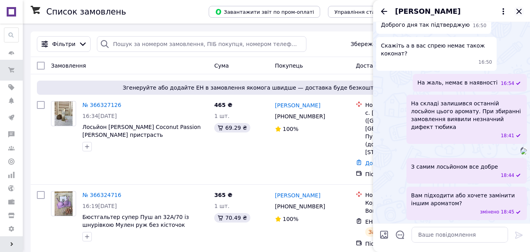
click at [520, 12] on icon "Закрити" at bounding box center [519, 11] width 5 height 5
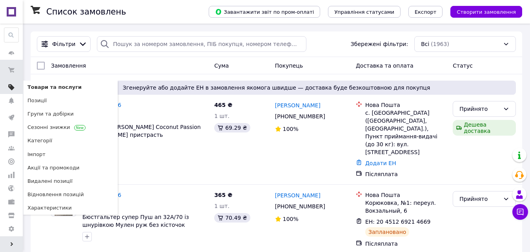
click at [17, 89] on span at bounding box center [11, 87] width 23 height 7
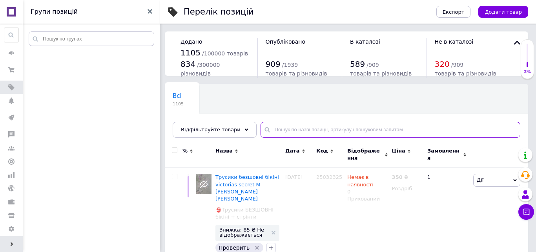
click at [299, 129] on input "text" at bounding box center [391, 130] width 260 height 16
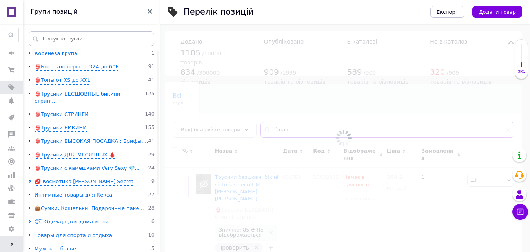
type input "батал"
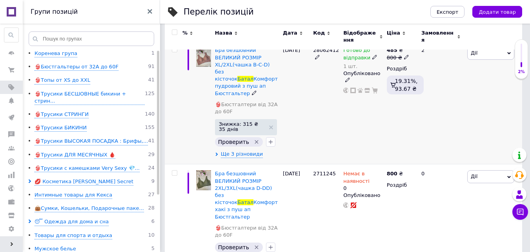
scroll to position [131, 0]
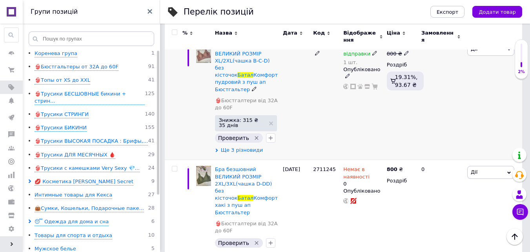
click at [247, 146] on span "Ще 3 різновиди" at bounding box center [242, 149] width 42 height 7
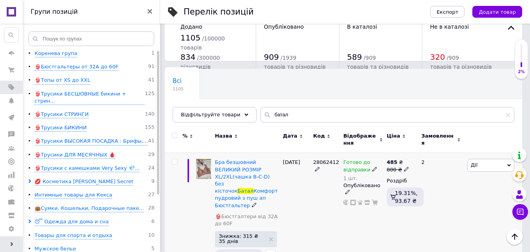
scroll to position [0, 0]
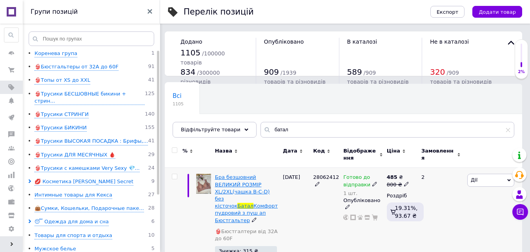
click at [249, 203] on span "Комфорт пудровий з пуш ап Бюстгальтер" at bounding box center [246, 213] width 63 height 20
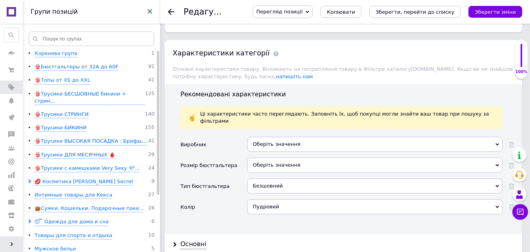
scroll to position [916, 0]
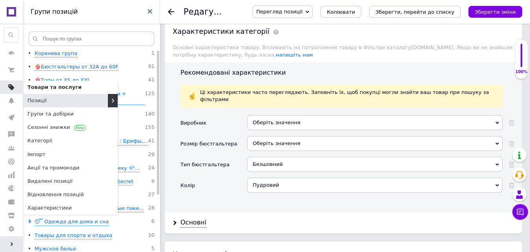
click at [12, 82] on link "Товари та послуги" at bounding box center [11, 86] width 23 height 13
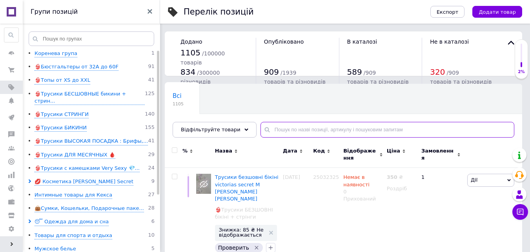
click at [339, 127] on input "text" at bounding box center [388, 130] width 254 height 16
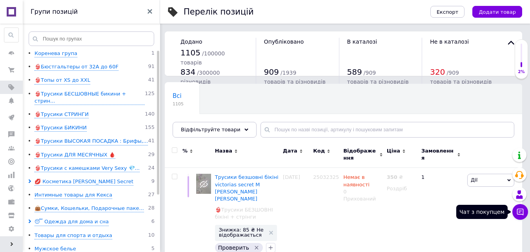
click at [522, 212] on icon at bounding box center [521, 212] width 8 height 8
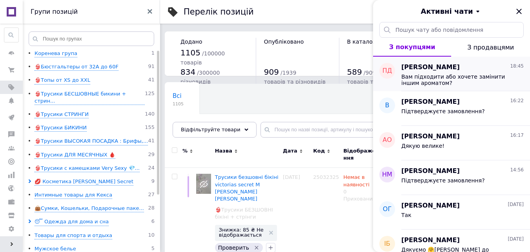
click at [478, 71] on div "Павло Дмитрук 18:45" at bounding box center [463, 67] width 122 height 9
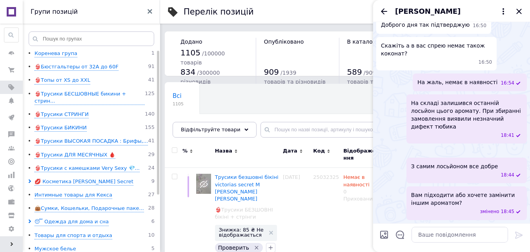
scroll to position [1556, 0]
click at [519, 13] on icon "Закрити" at bounding box center [519, 11] width 9 height 9
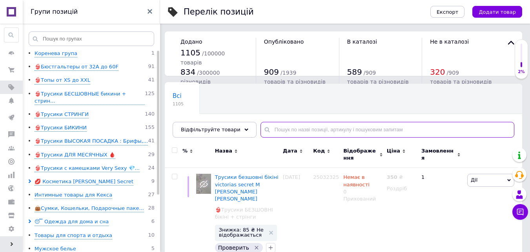
click at [304, 132] on input "text" at bounding box center [388, 130] width 254 height 16
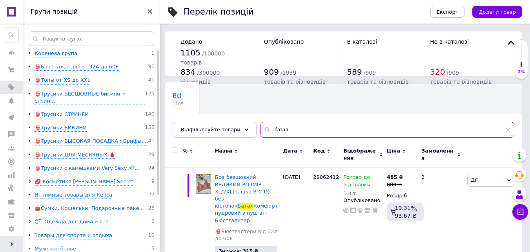
type input "батал"
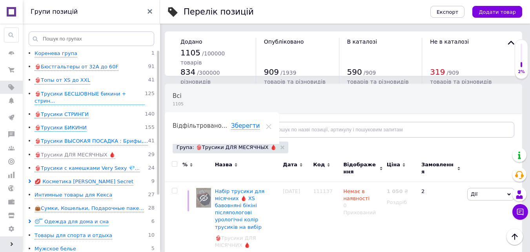
scroll to position [464, 0]
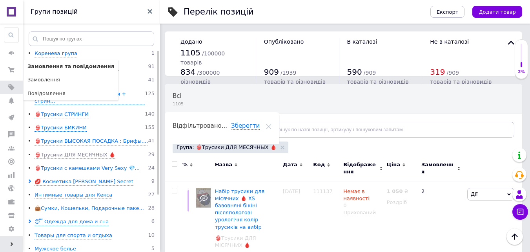
click at [23, 69] on li "Замовлення та повідомлення Замовлення та повідомлення Замовлення Повідомлення" at bounding box center [11, 70] width 23 height 20
